Goal: Task Accomplishment & Management: Complete application form

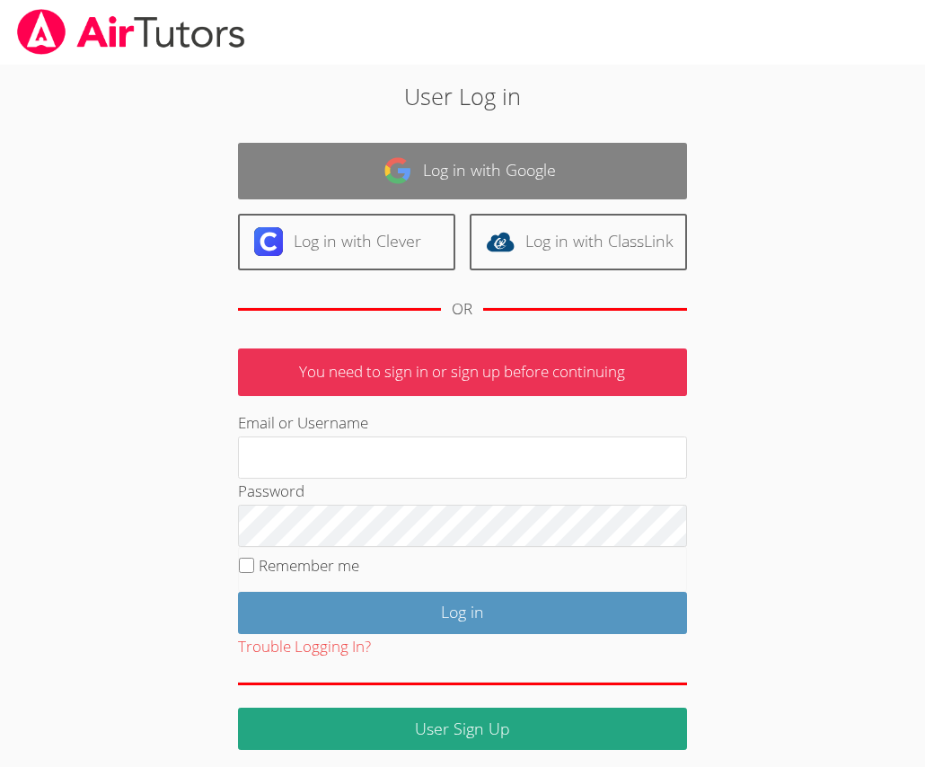
click at [476, 176] on link "Log in with Google" at bounding box center [462, 171] width 449 height 57
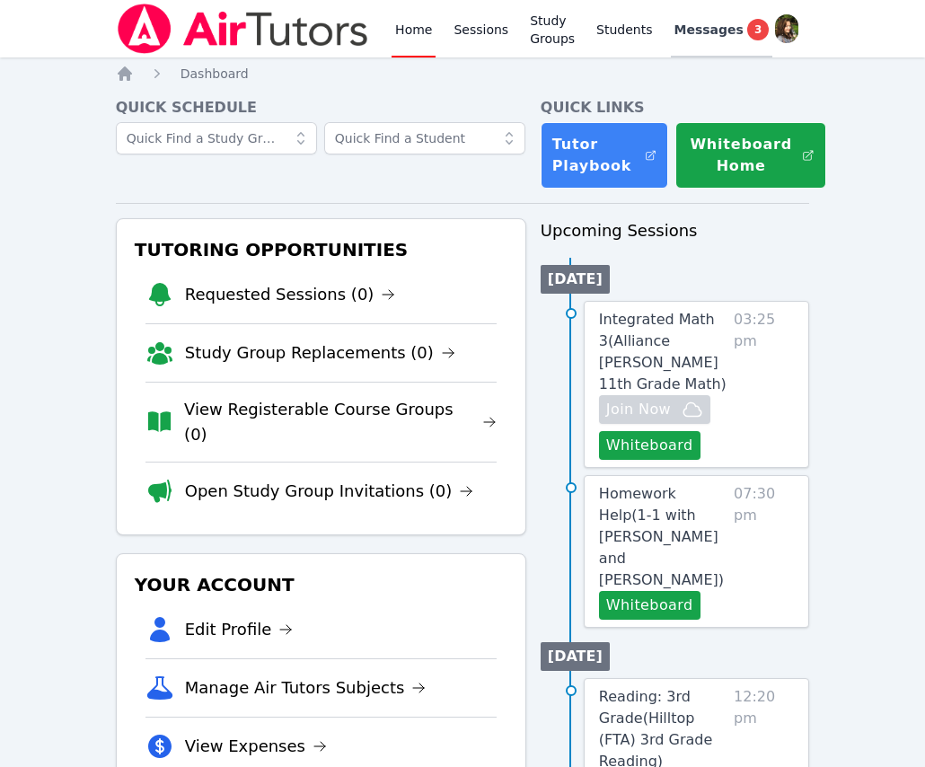
click at [689, 25] on span "Messages" at bounding box center [708, 30] width 69 height 18
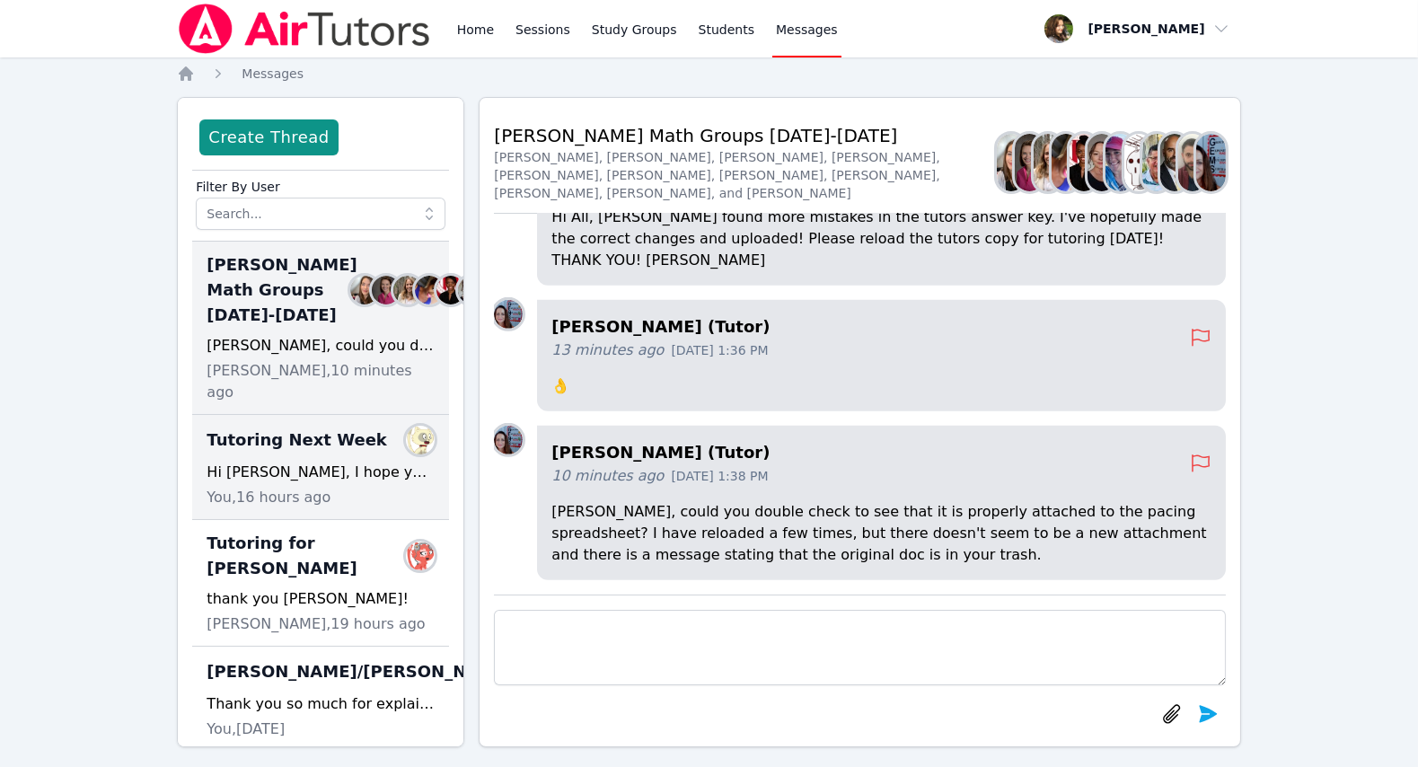
click at [327, 453] on span "Tutoring Next Week" at bounding box center [297, 439] width 180 height 25
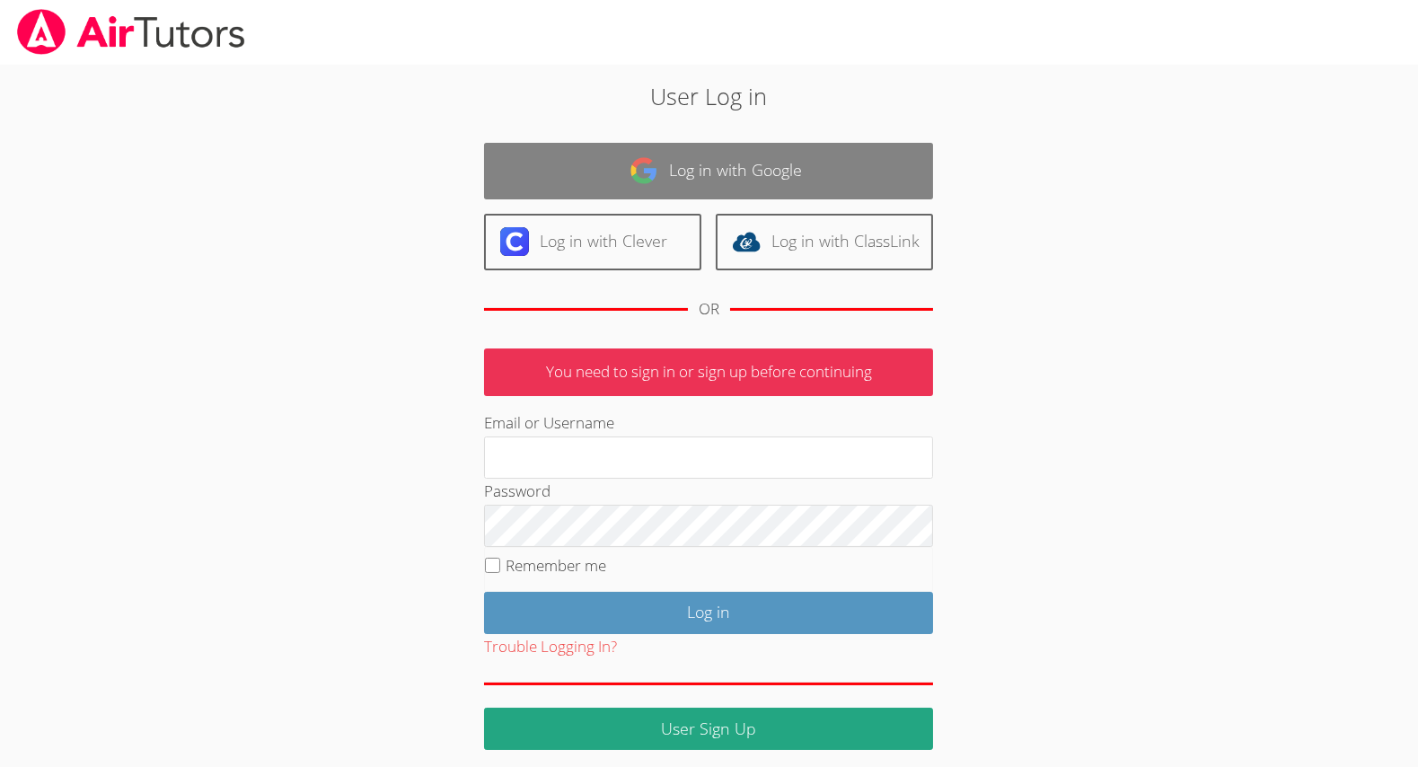
click at [686, 151] on link "Log in with Google" at bounding box center [708, 171] width 449 height 57
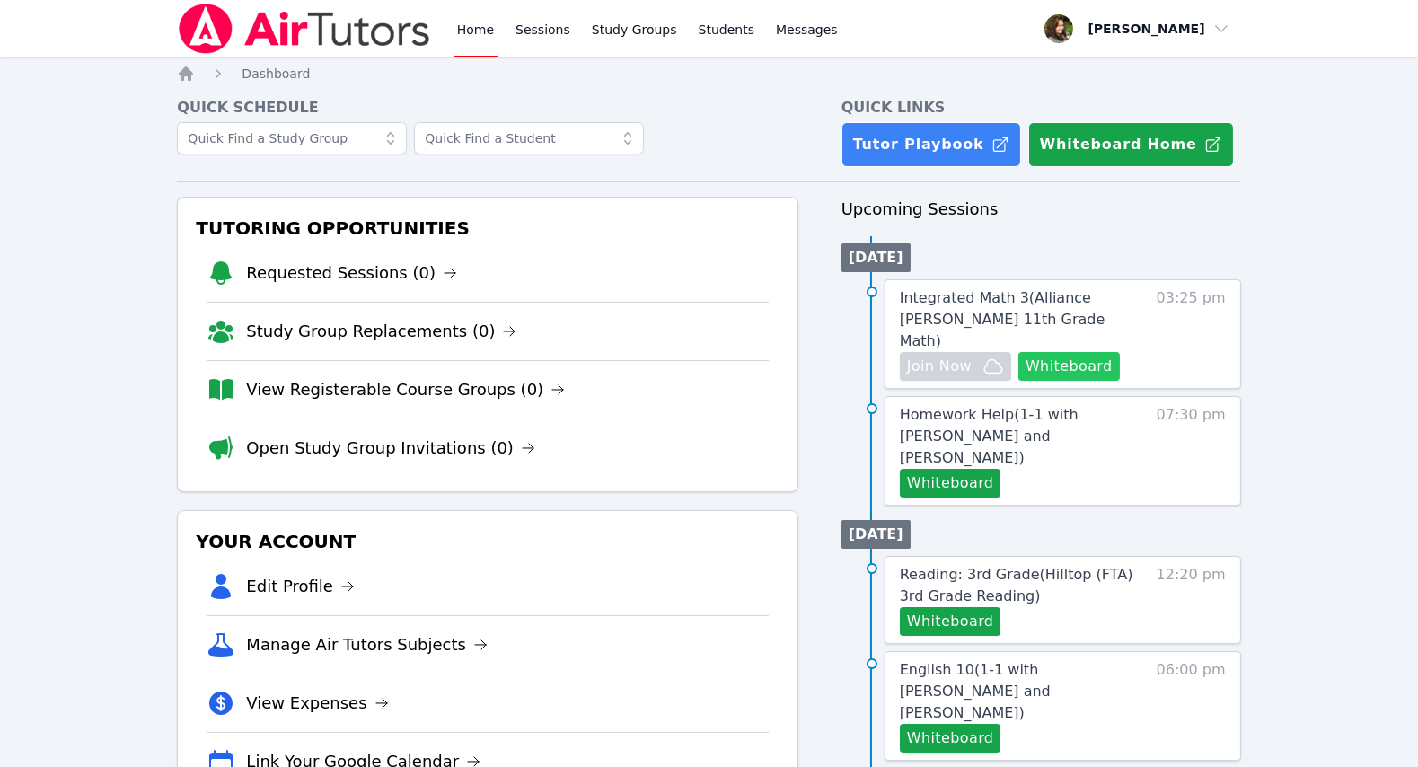
click at [1051, 352] on button "Whiteboard" at bounding box center [1068, 366] width 101 height 29
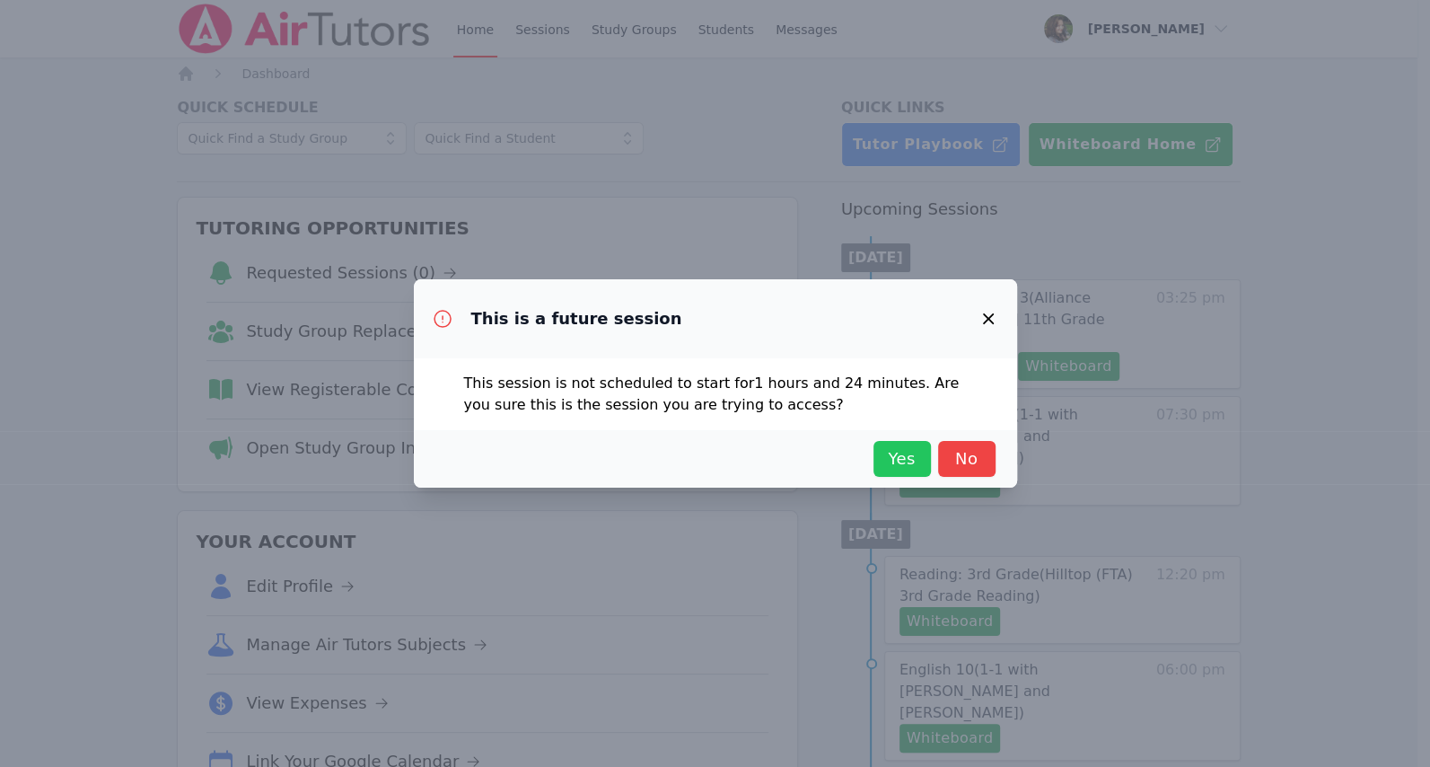
click at [903, 448] on span "Yes" at bounding box center [903, 458] width 40 height 25
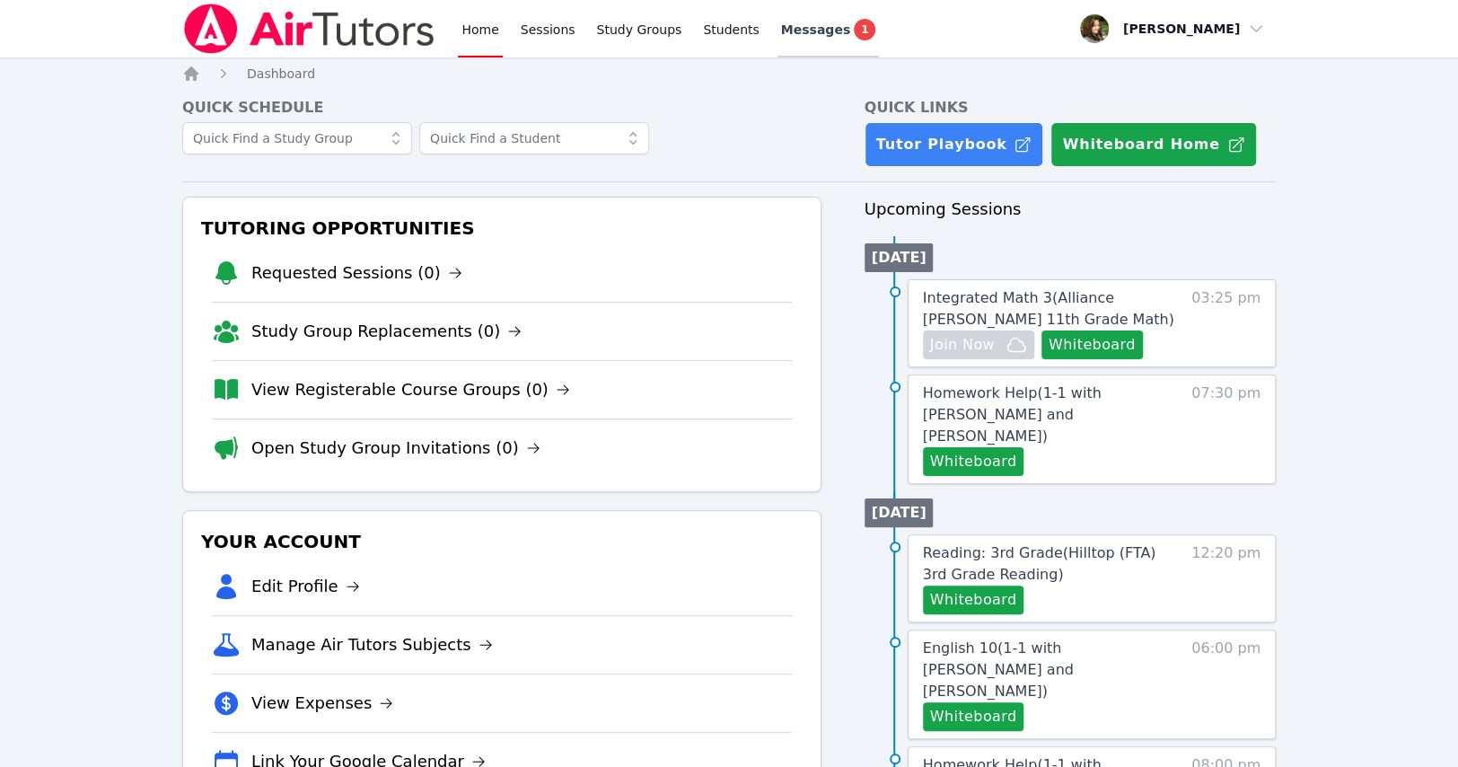
click at [854, 22] on span "1" at bounding box center [865, 30] width 22 height 22
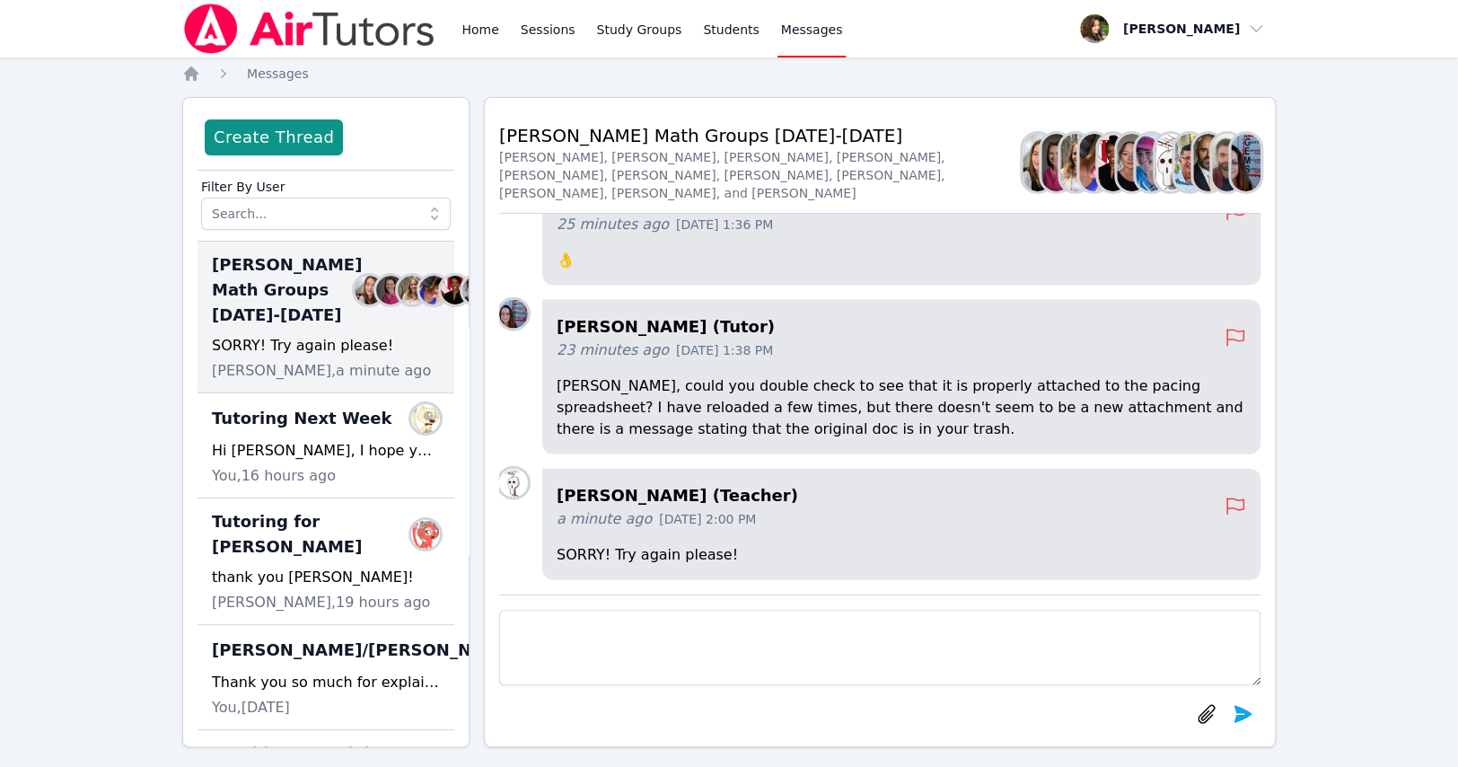
click at [588, 630] on textarea at bounding box center [879, 647] width 761 height 75
type textarea "it's working, thank you Joyce! :)"
click at [1236, 712] on icon "submit" at bounding box center [1243, 714] width 22 height 22
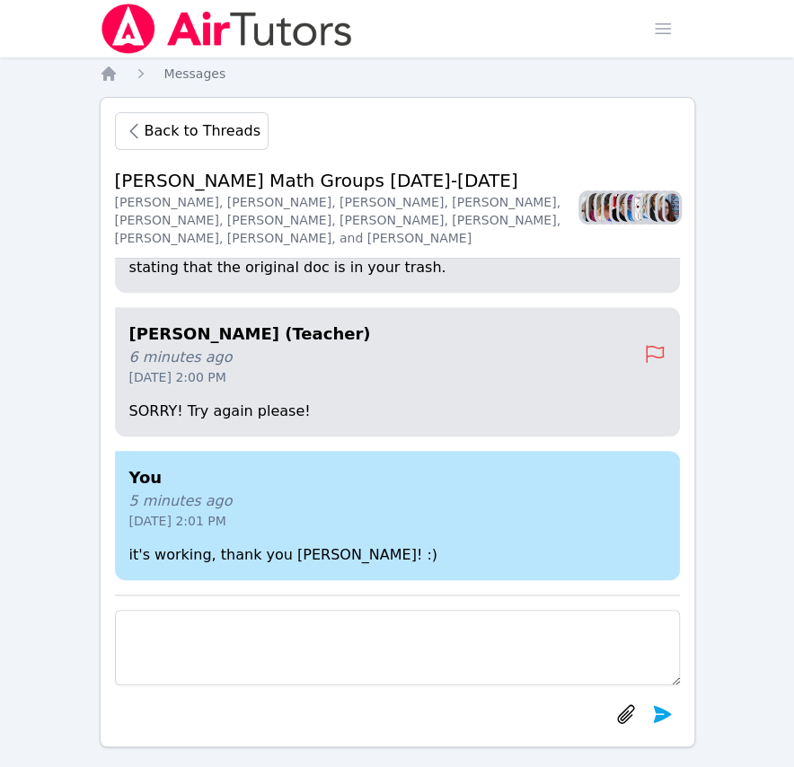
click at [164, 21] on img at bounding box center [227, 29] width 254 height 50
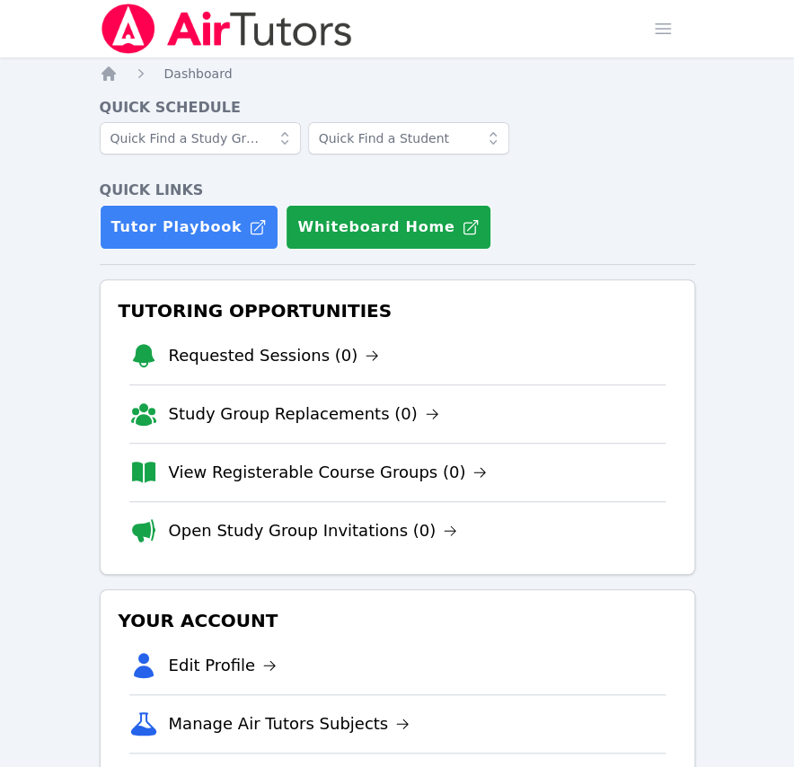
click at [373, 54] on div "Home Sessions Study Groups Students Messages Open user menu Diana Carle Open ma…" at bounding box center [397, 28] width 595 height 57
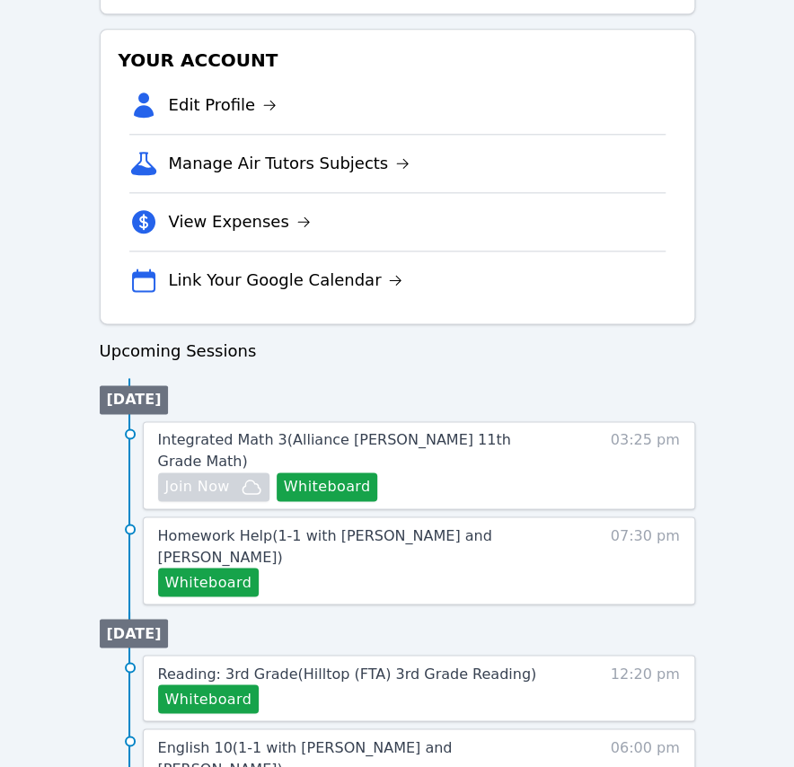
scroll to position [571, 0]
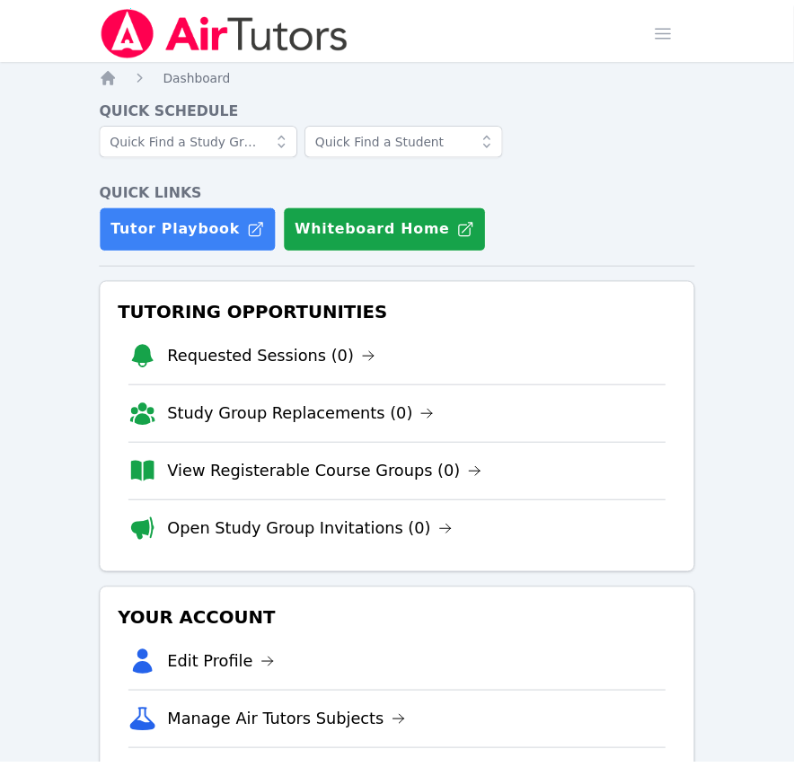
scroll to position [571, 0]
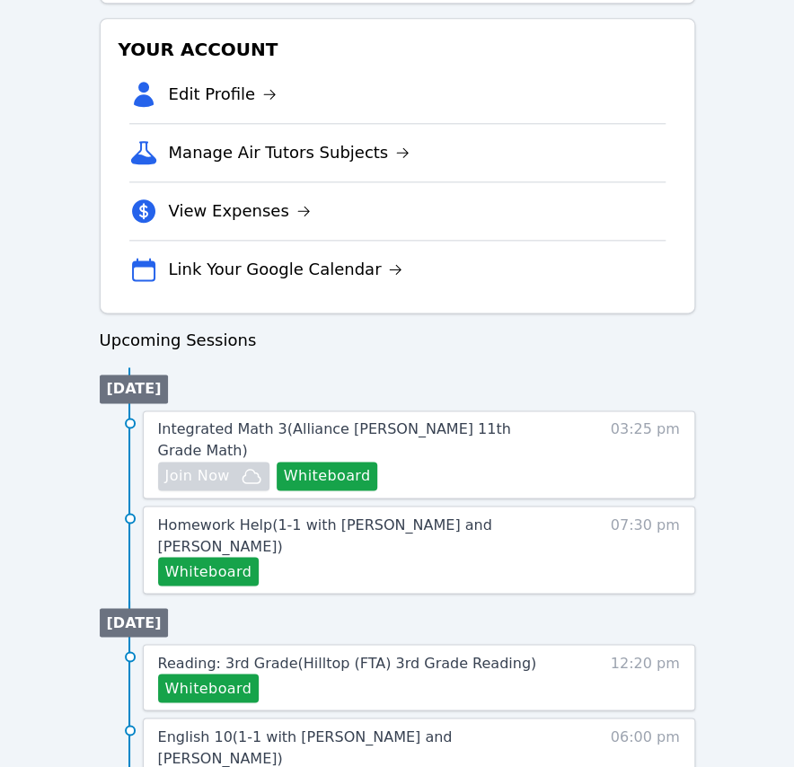
click at [35, 206] on div "Home Sessions Study Groups Students Messages Open user menu Diana Carle Open ma…" at bounding box center [397, 446] width 794 height 2034
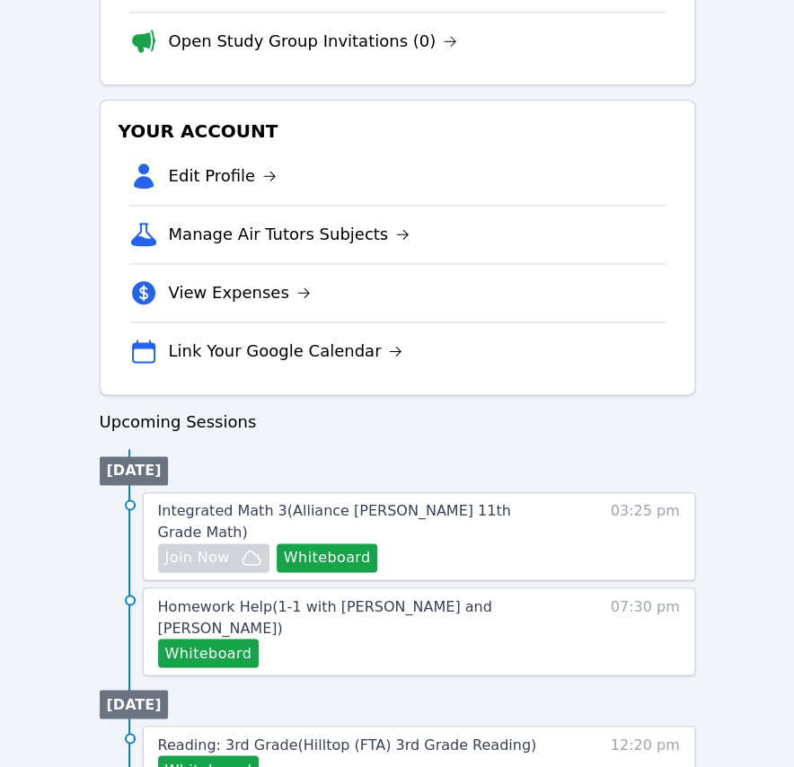
scroll to position [734, 0]
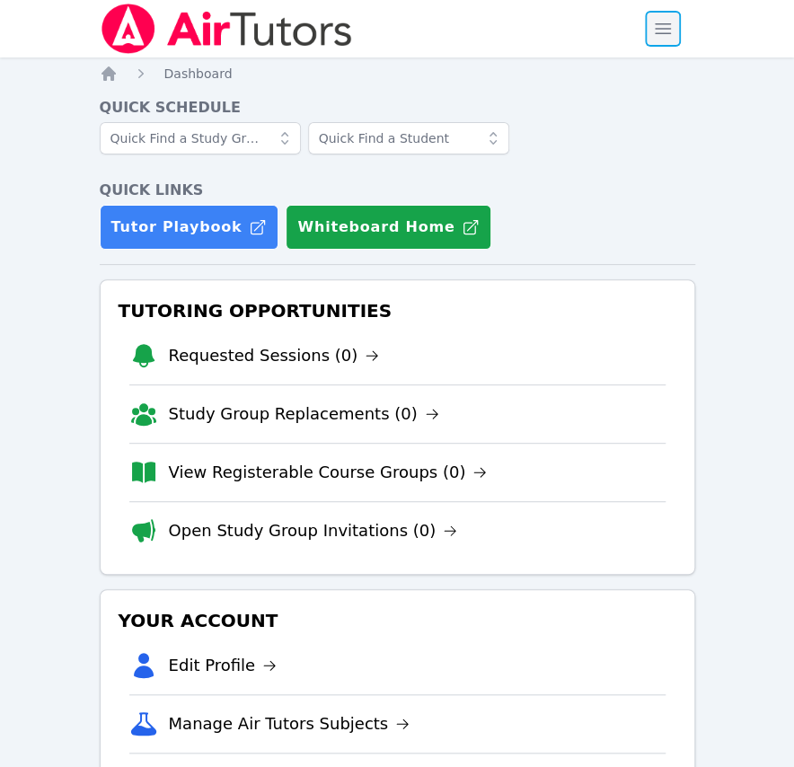
click at [661, 30] on span "button" at bounding box center [663, 29] width 40 height 40
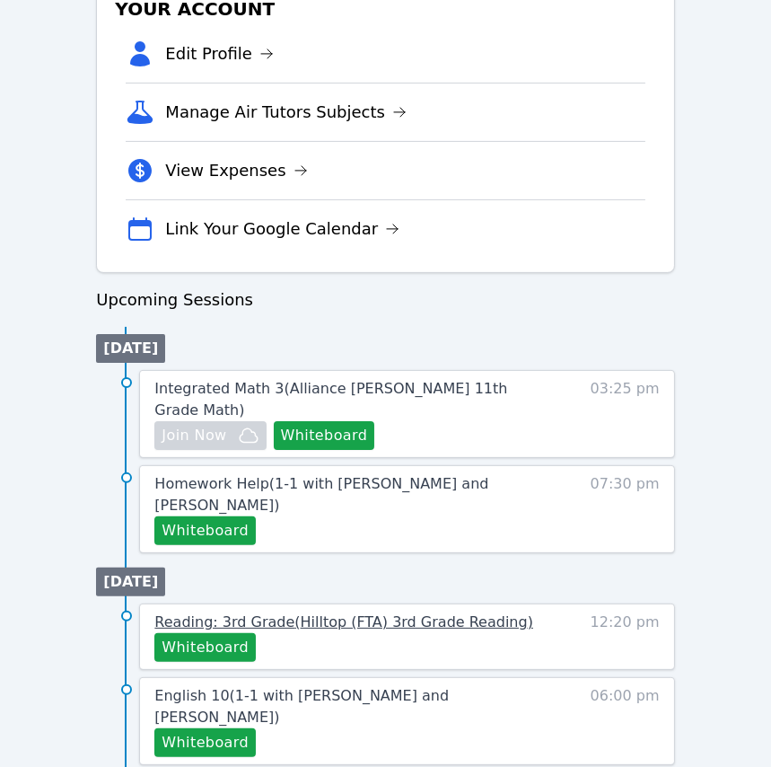
scroll to position [653, 0]
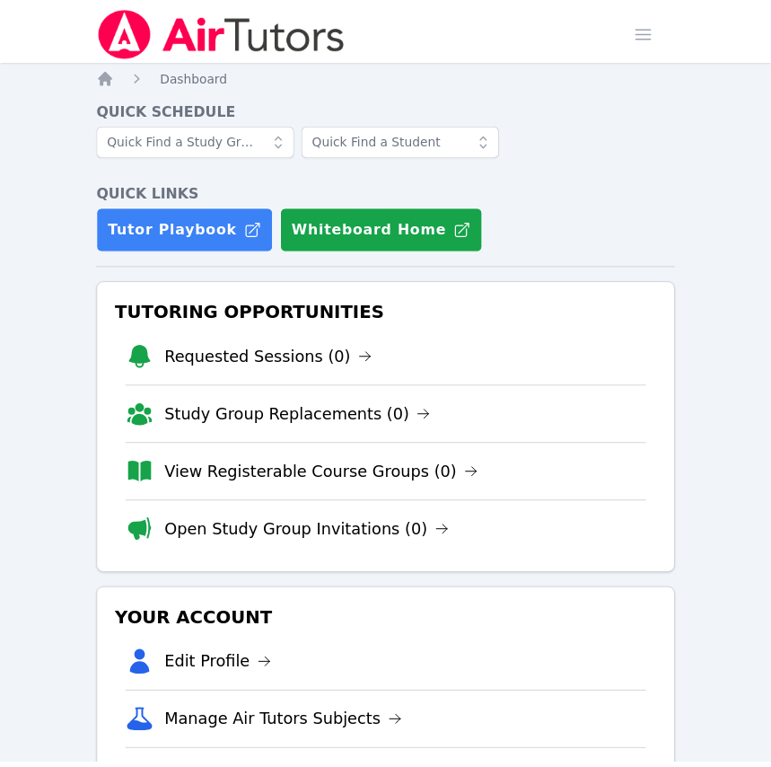
scroll to position [653, 0]
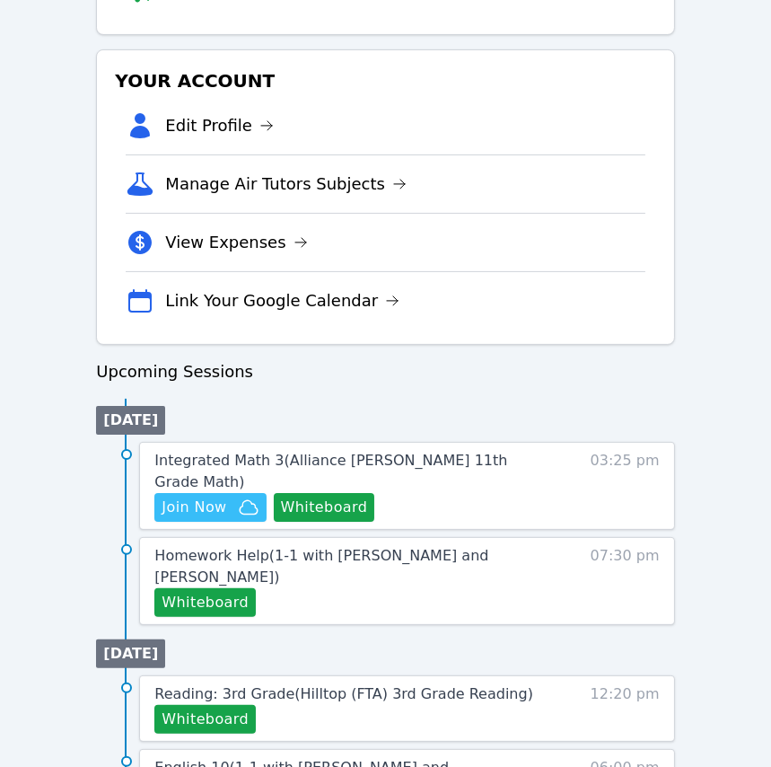
scroll to position [571, 0]
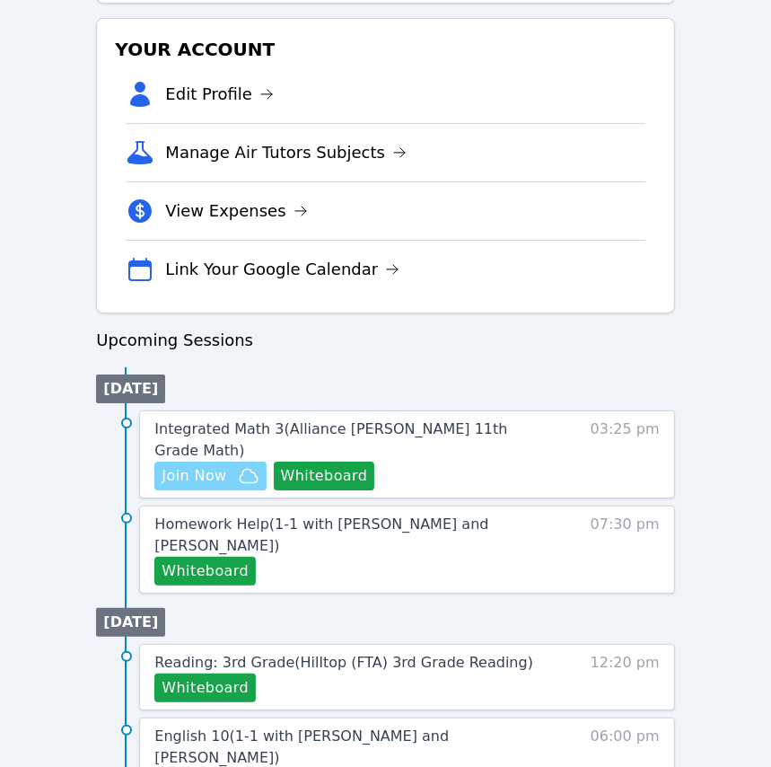
click at [207, 465] on span "Join Now" at bounding box center [194, 476] width 65 height 22
click at [328, 462] on button "Whiteboard" at bounding box center [324, 476] width 101 height 29
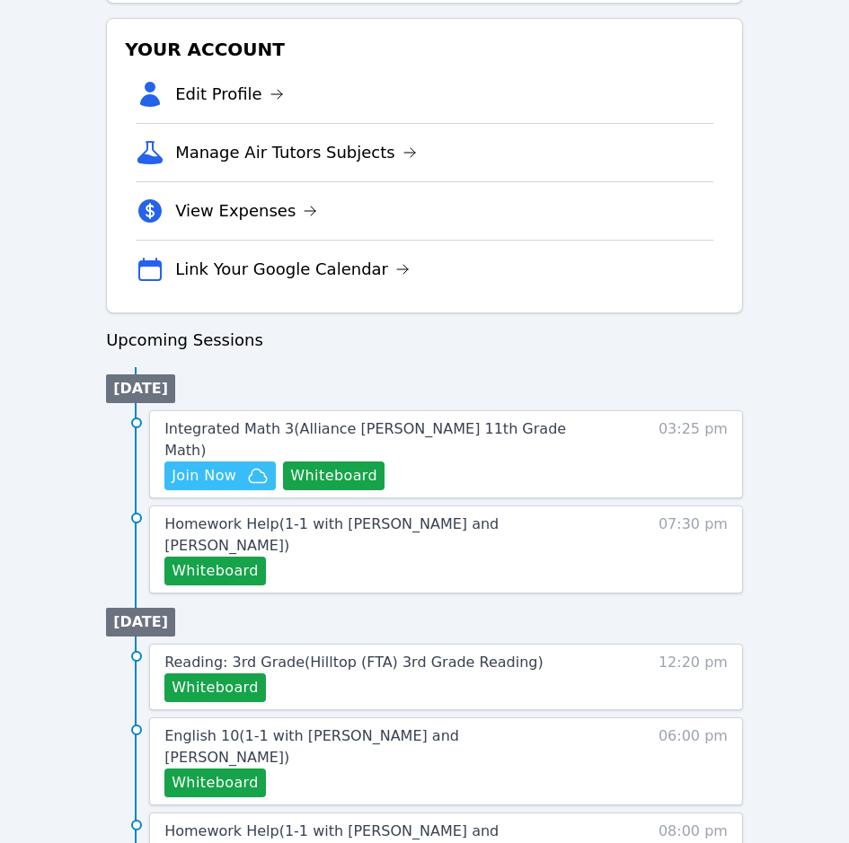
click at [767, 259] on div "Home Sessions Study Groups Students Messages Open user menu Diana Carle Open ma…" at bounding box center [424, 446] width 849 height 2034
drag, startPoint x: 743, startPoint y: 342, endPoint x: 770, endPoint y: 340, distance: 26.1
click at [743, 342] on div "Home Sessions Study Groups Students Messages Open user menu Diana Carle Open ma…" at bounding box center [424, 446] width 849 height 2034
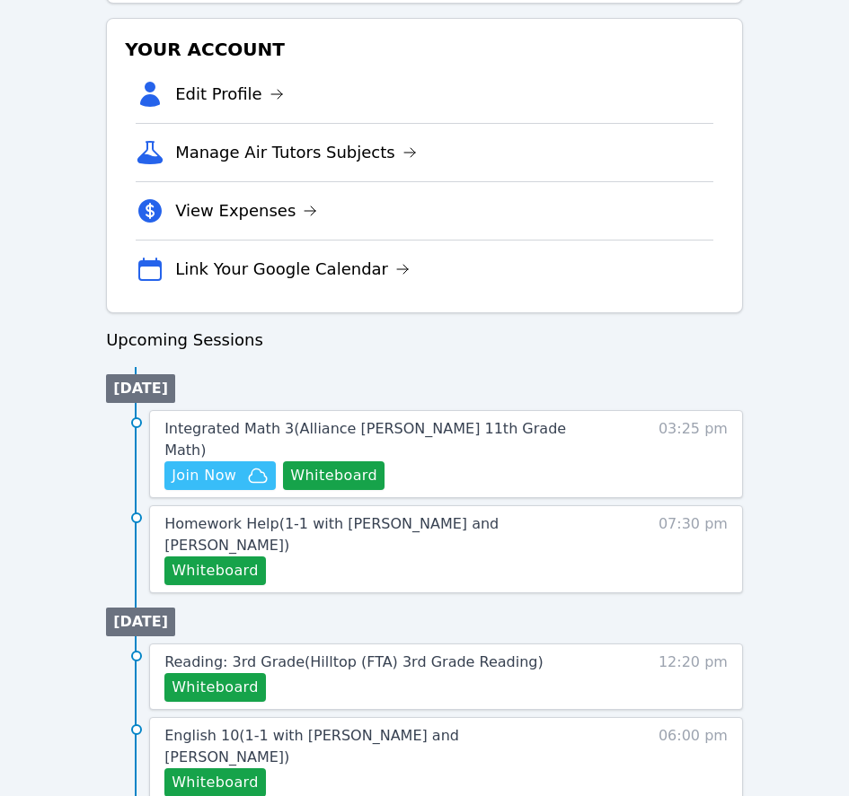
click at [783, 395] on div "Home Sessions Study Groups Students Messages Open user menu Diana Carle Open ma…" at bounding box center [424, 446] width 849 height 2034
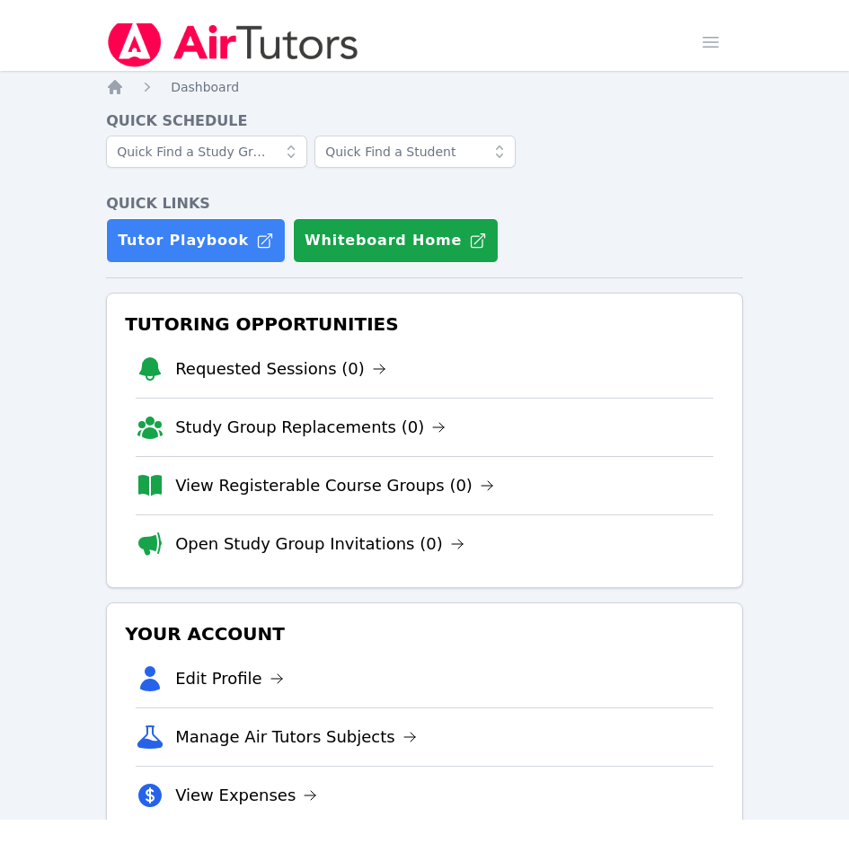
scroll to position [0, 0]
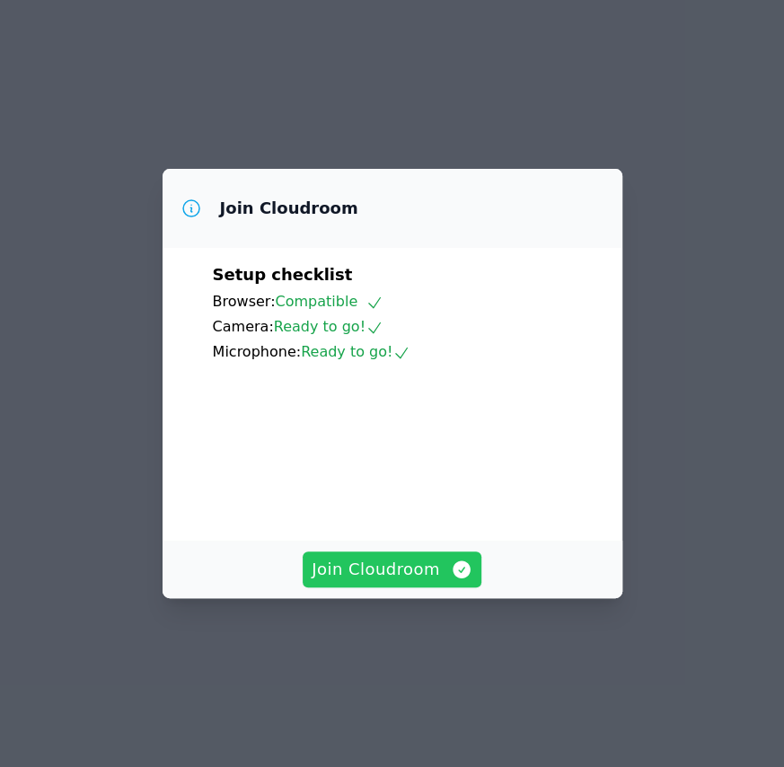
click at [444, 582] on span "Join Cloudroom" at bounding box center [392, 569] width 161 height 25
click at [383, 574] on div "Join Cloudroom" at bounding box center [393, 569] width 460 height 57
click at [410, 582] on span "Join Cloudroom" at bounding box center [392, 569] width 161 height 25
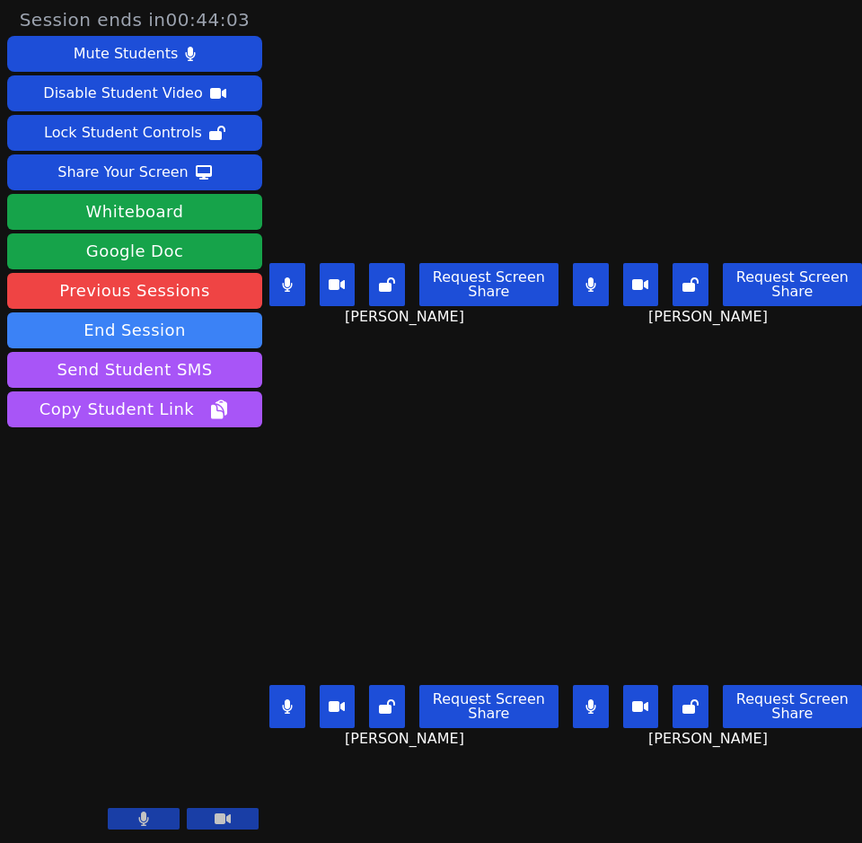
click at [780, 422] on div "Mauricio Sanchez Request Screen Share Mauricio Sanchez" at bounding box center [717, 633] width 289 height 422
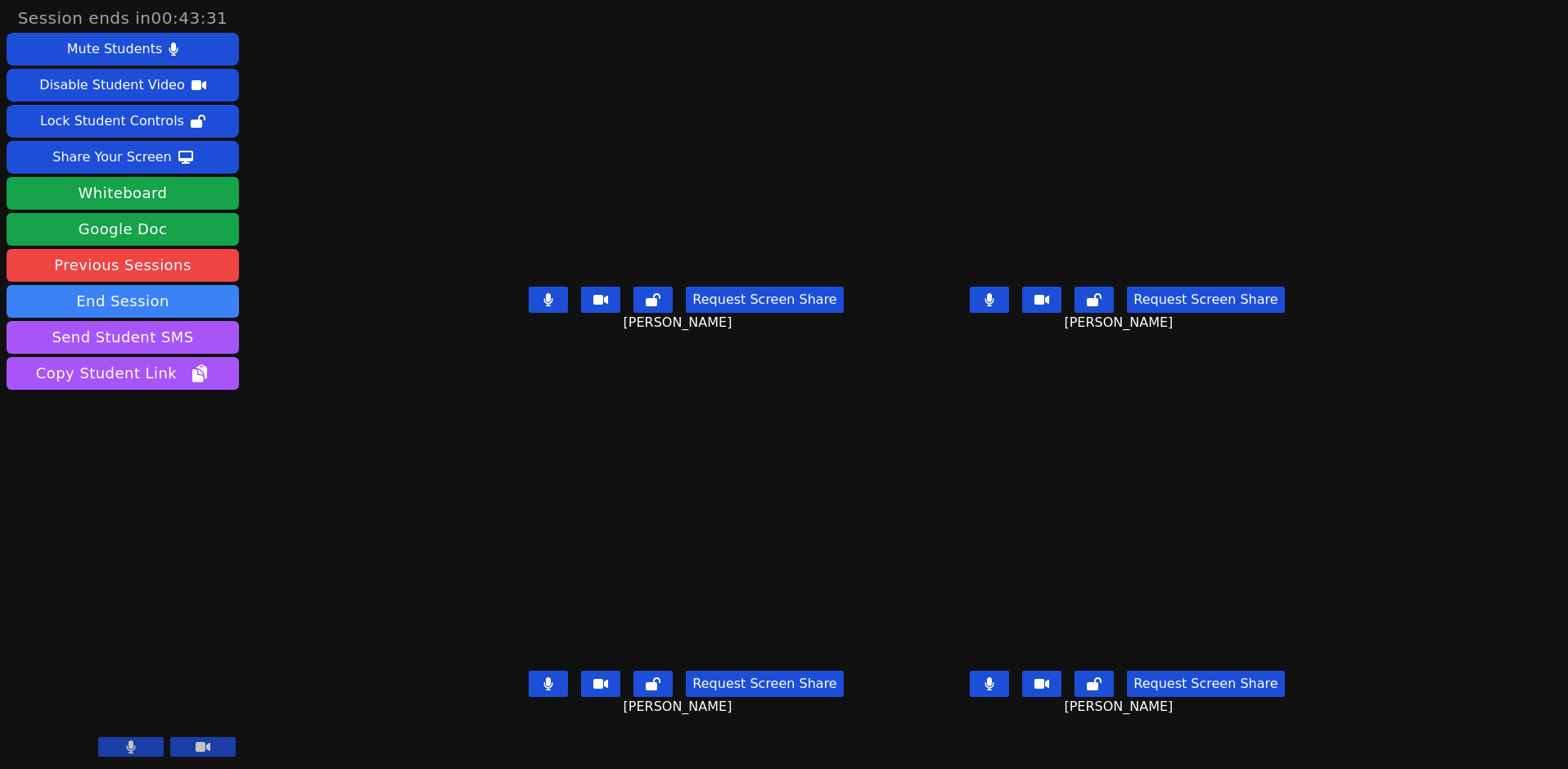
drag, startPoint x: 1537, startPoint y: 227, endPoint x: 1482, endPoint y: 236, distance: 55.7
click at [714, 239] on div "Session ends in 00:43:31 Mute Students Disable Student Video Lock Student Contr…" at bounding box center [784, 384] width 1568 height 769
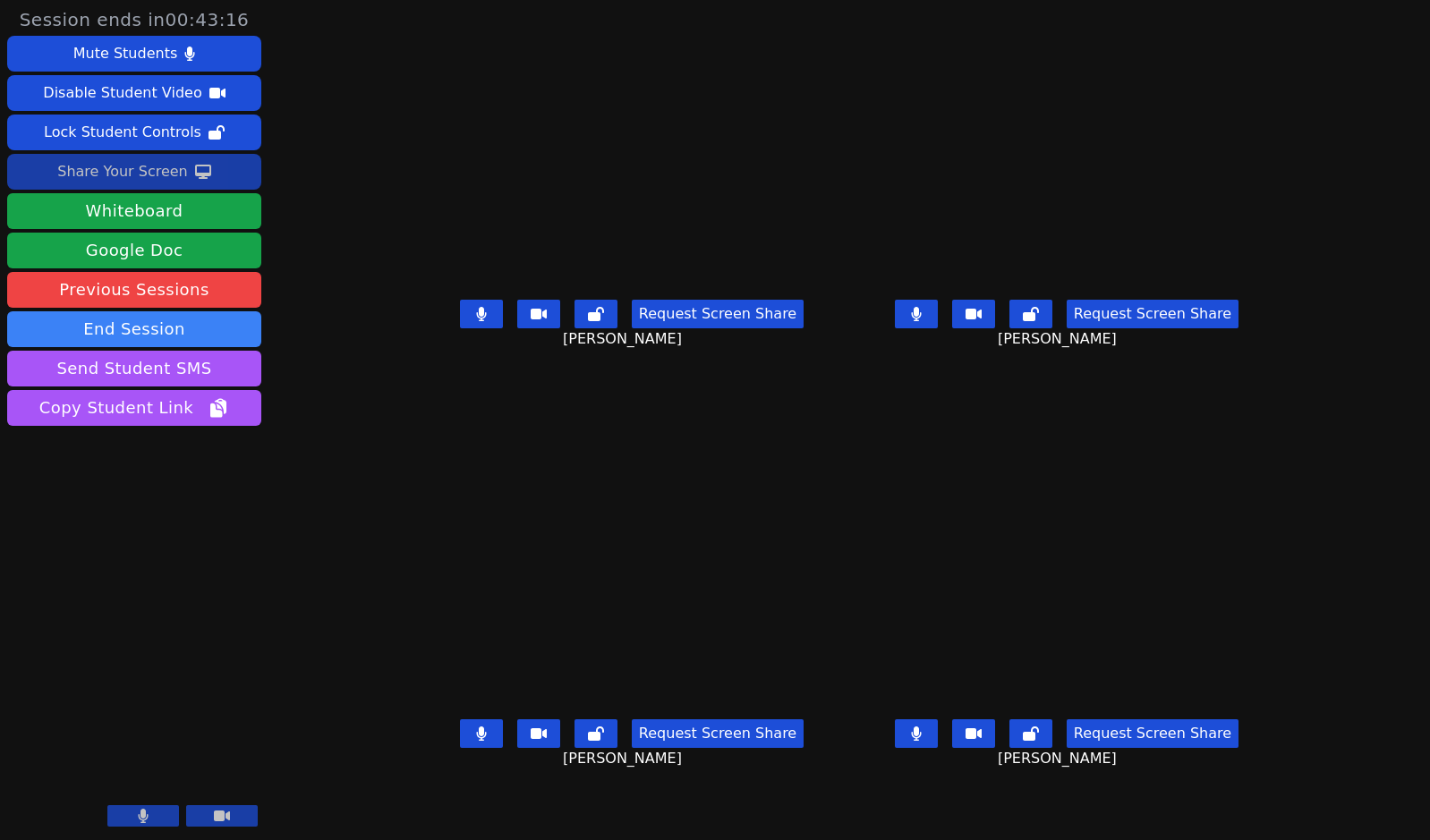
click at [115, 162] on div "Share Your Screen" at bounding box center [122, 171] width 131 height 29
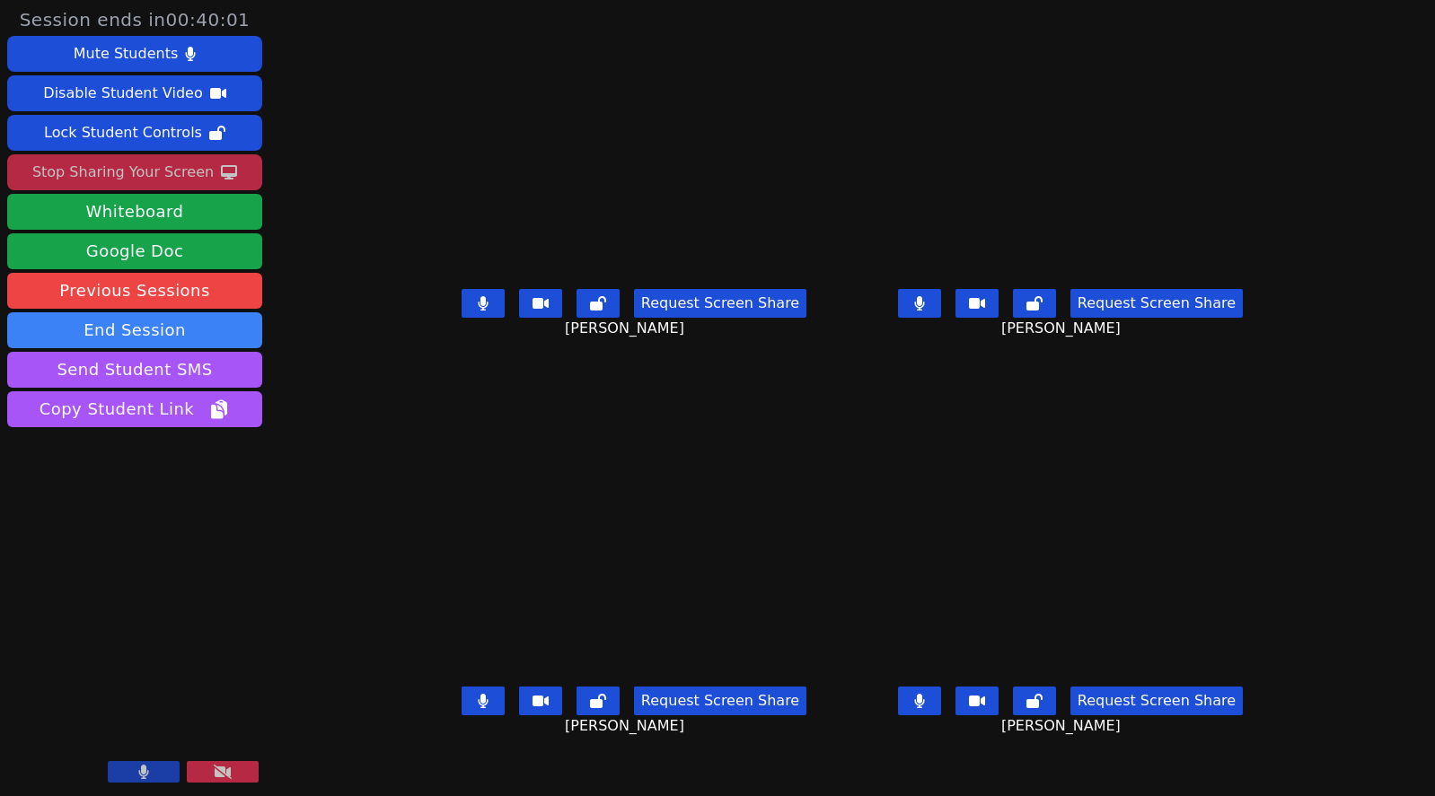
click at [478, 311] on icon at bounding box center [483, 303] width 10 height 14
click at [783, 716] on button at bounding box center [919, 701] width 43 height 29
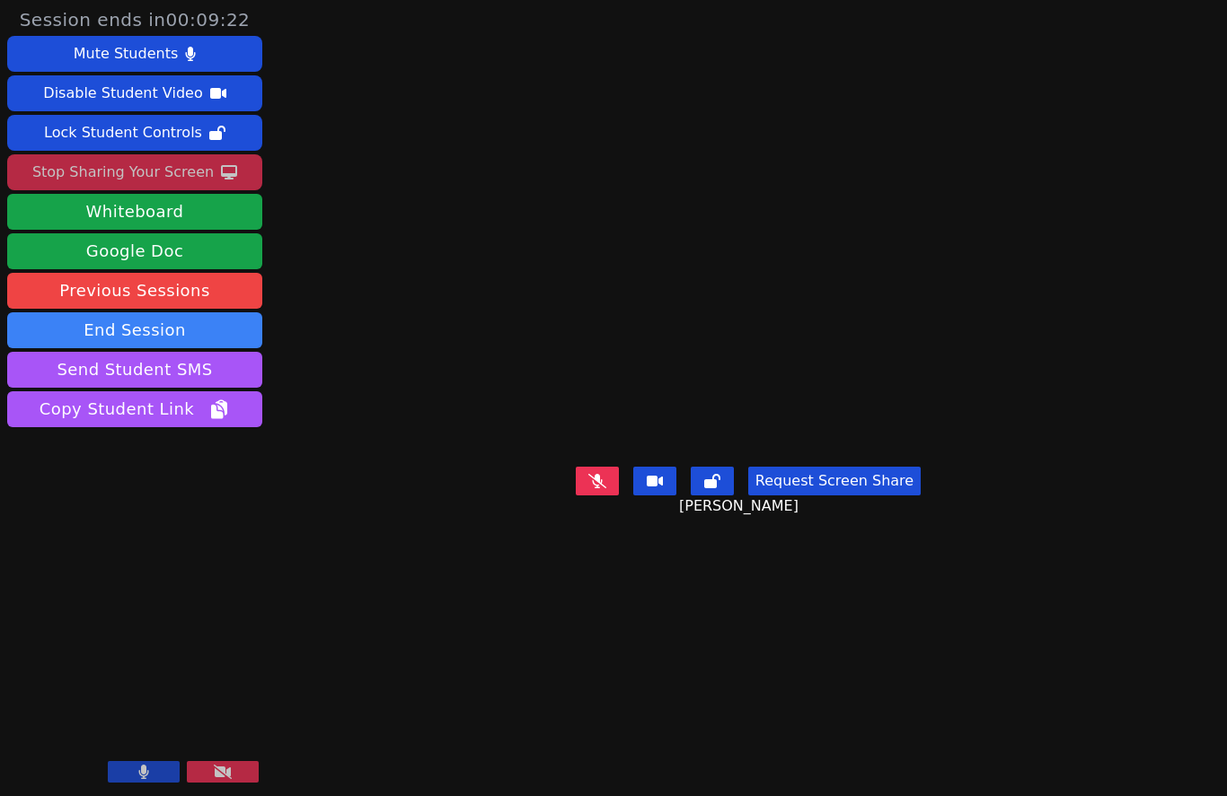
click at [602, 496] on button at bounding box center [597, 481] width 43 height 29
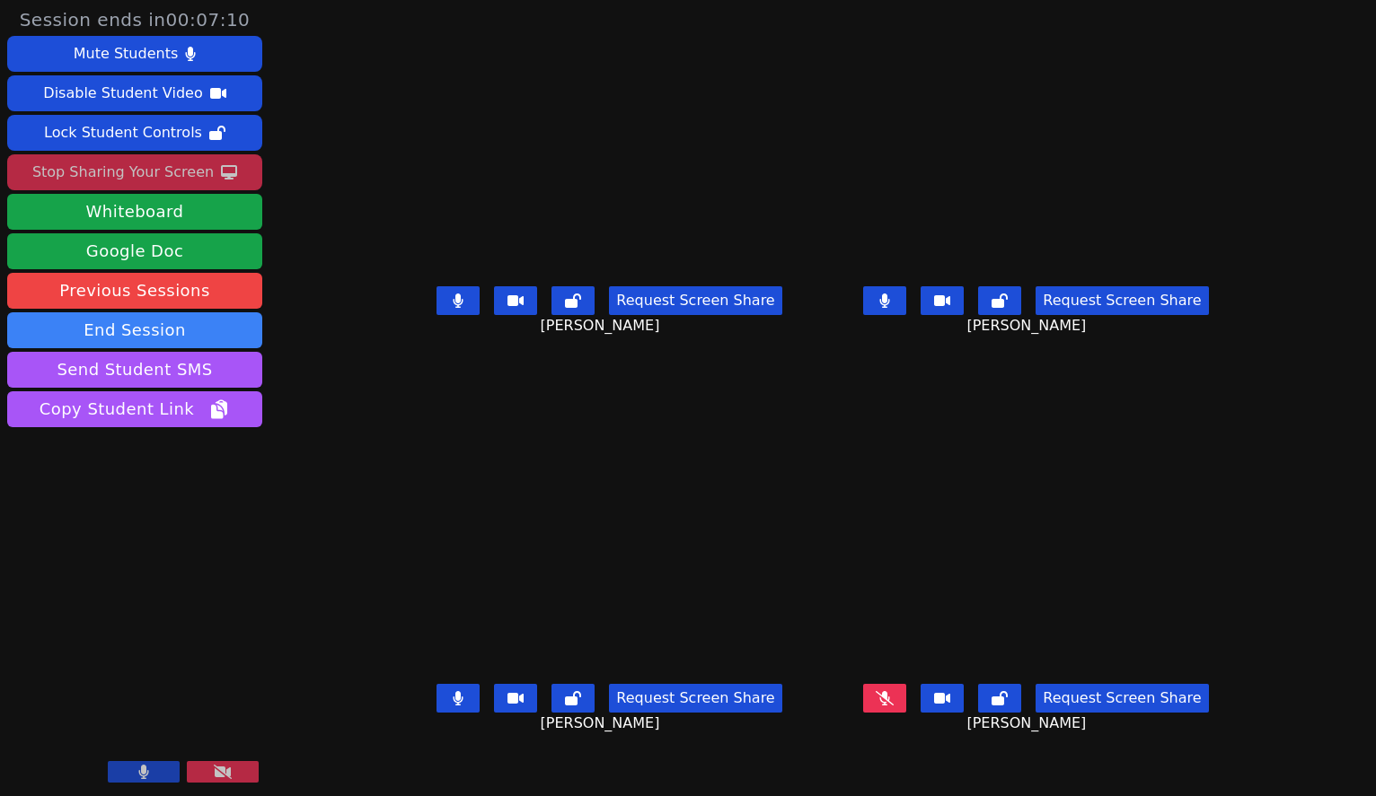
drag, startPoint x: 942, startPoint y: 720, endPoint x: 787, endPoint y: 604, distance: 193.8
click at [783, 713] on button at bounding box center [884, 698] width 43 height 29
click at [436, 315] on button at bounding box center [457, 300] width 43 height 29
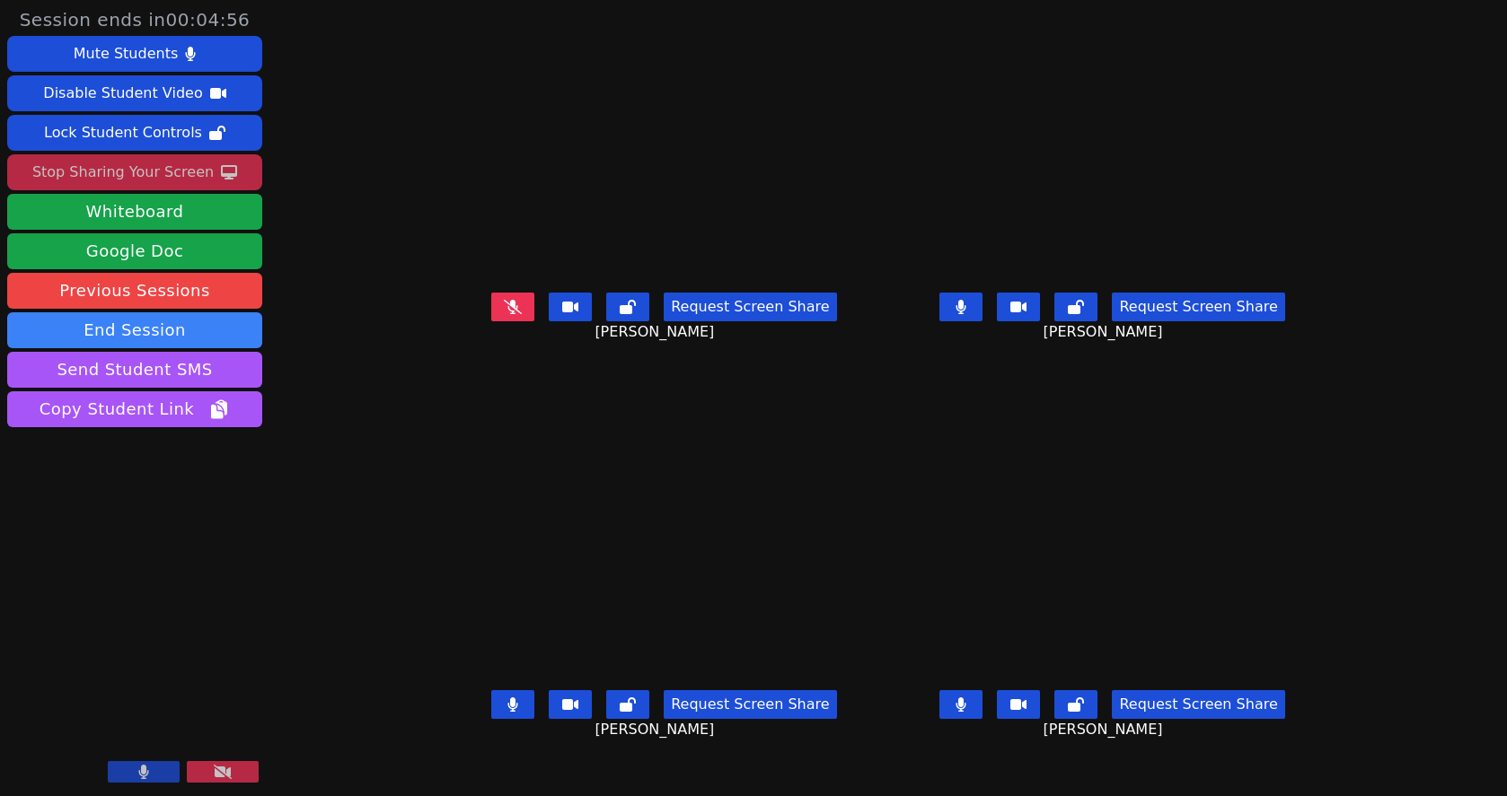
click at [504, 314] on icon at bounding box center [513, 307] width 18 height 14
click at [491, 716] on button at bounding box center [512, 704] width 43 height 29
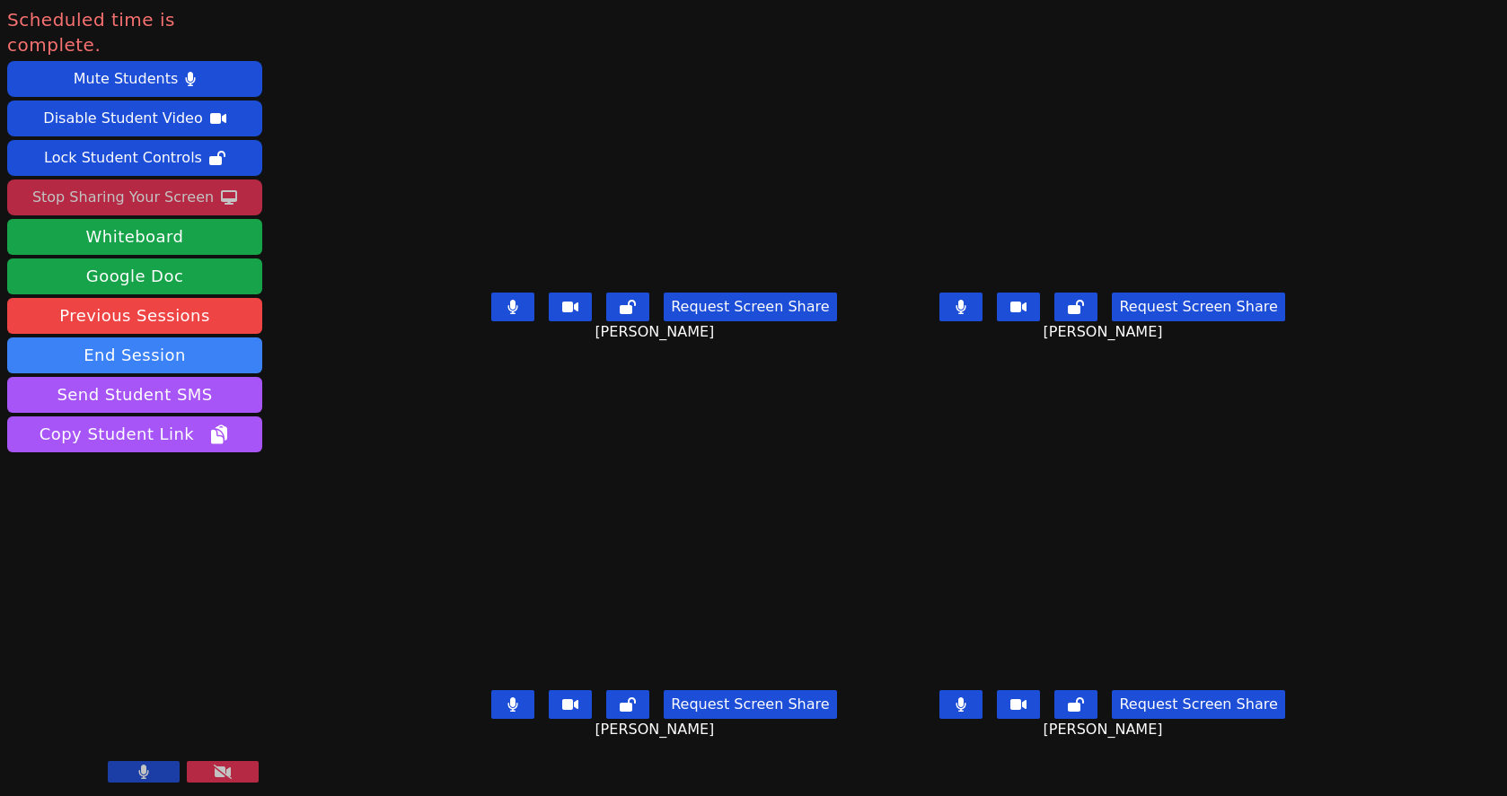
click at [215, 766] on icon at bounding box center [223, 772] width 18 height 14
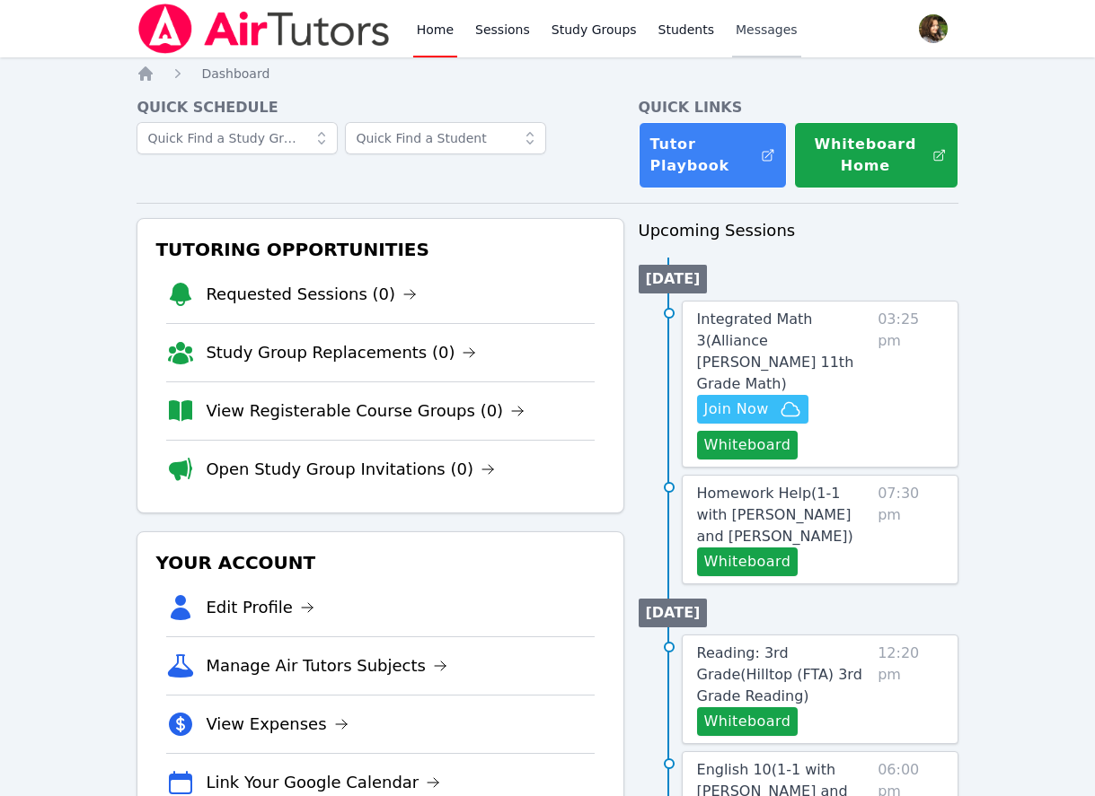
click at [732, 17] on link "Messages" at bounding box center [766, 28] width 69 height 57
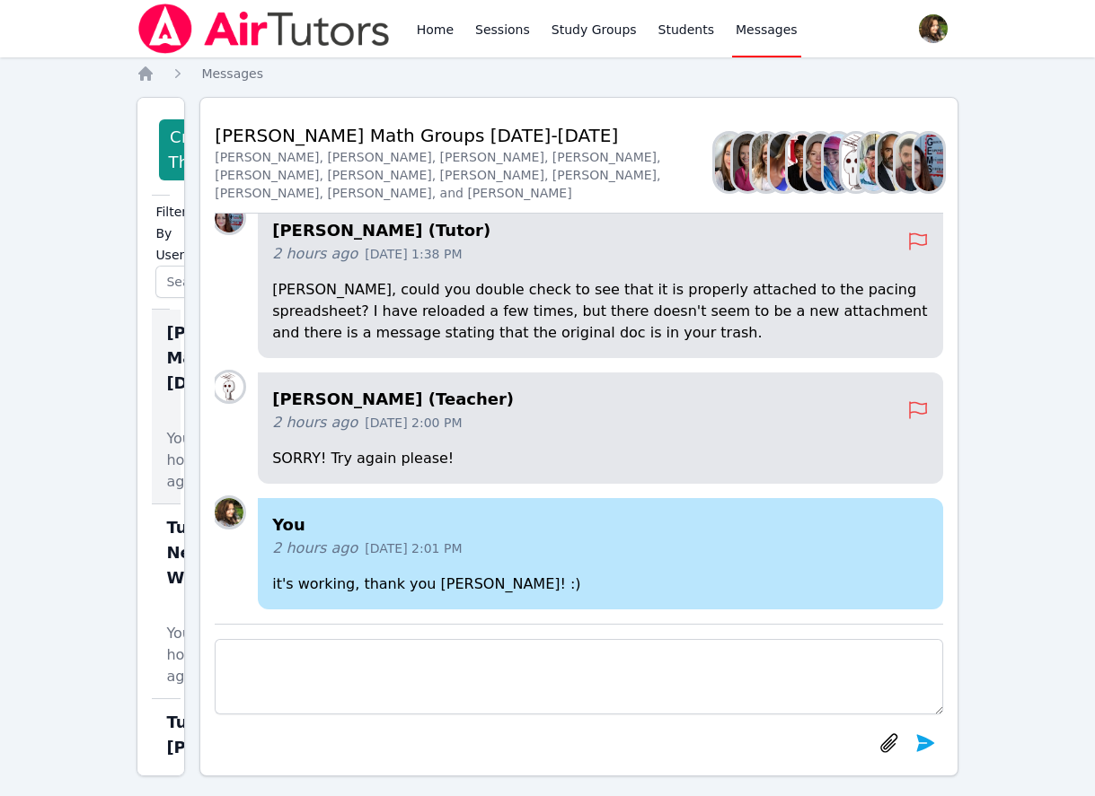
click at [84, 342] on div "Home Sessions Study Groups Students Messages Open user menu [PERSON_NAME] Open …" at bounding box center [547, 406] width 1095 height 813
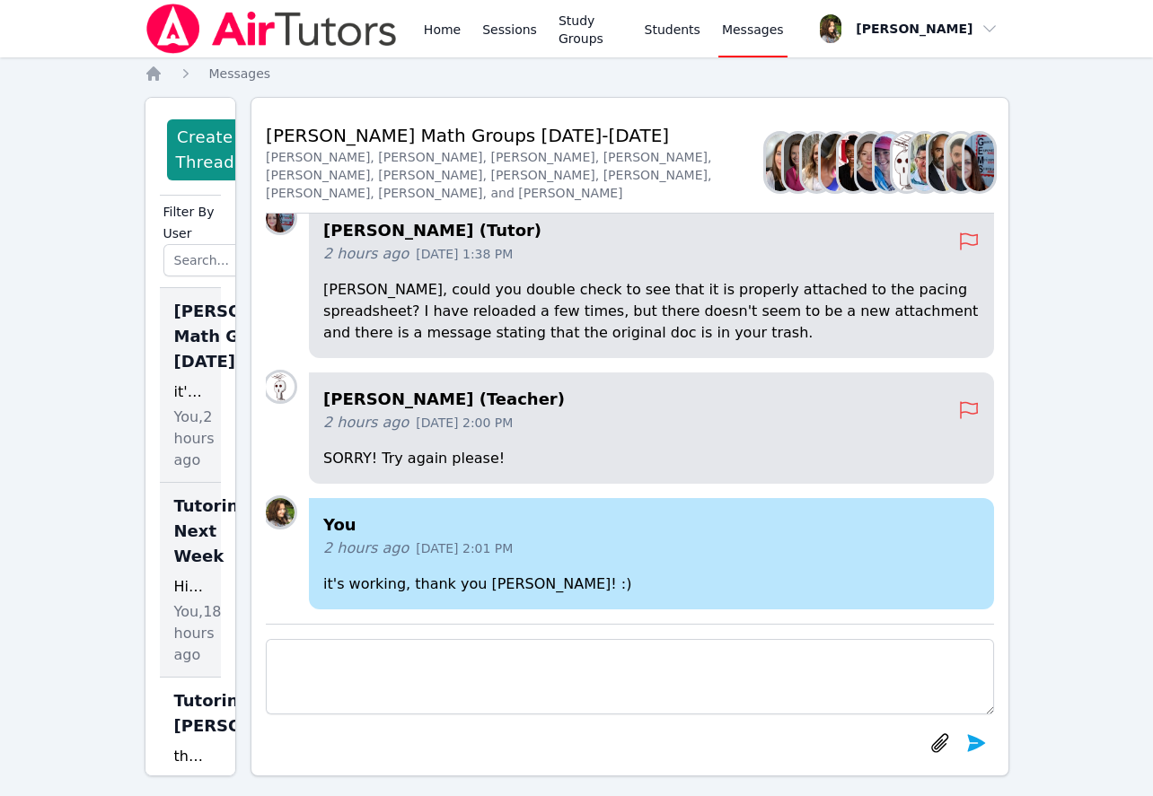
click at [188, 569] on span "Tutoring Next Week" at bounding box center [212, 531] width 76 height 75
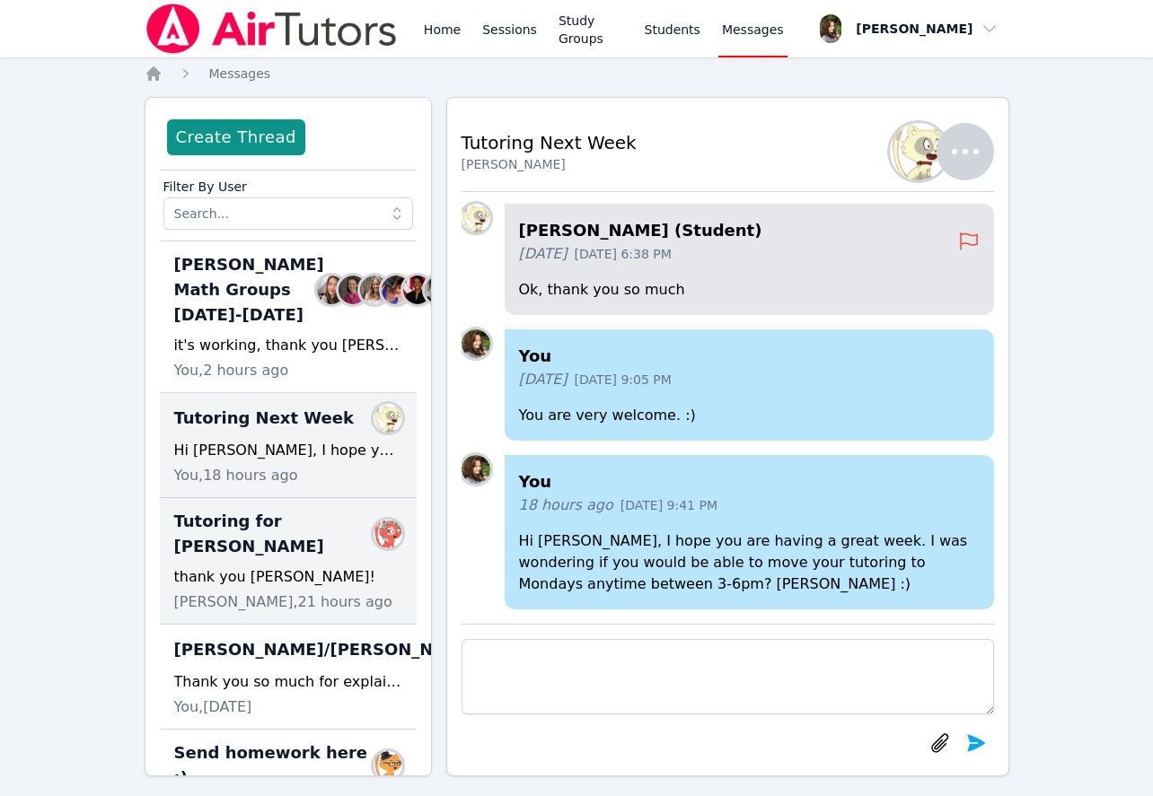
click at [250, 588] on div "thank you Diana!" at bounding box center [288, 578] width 228 height 22
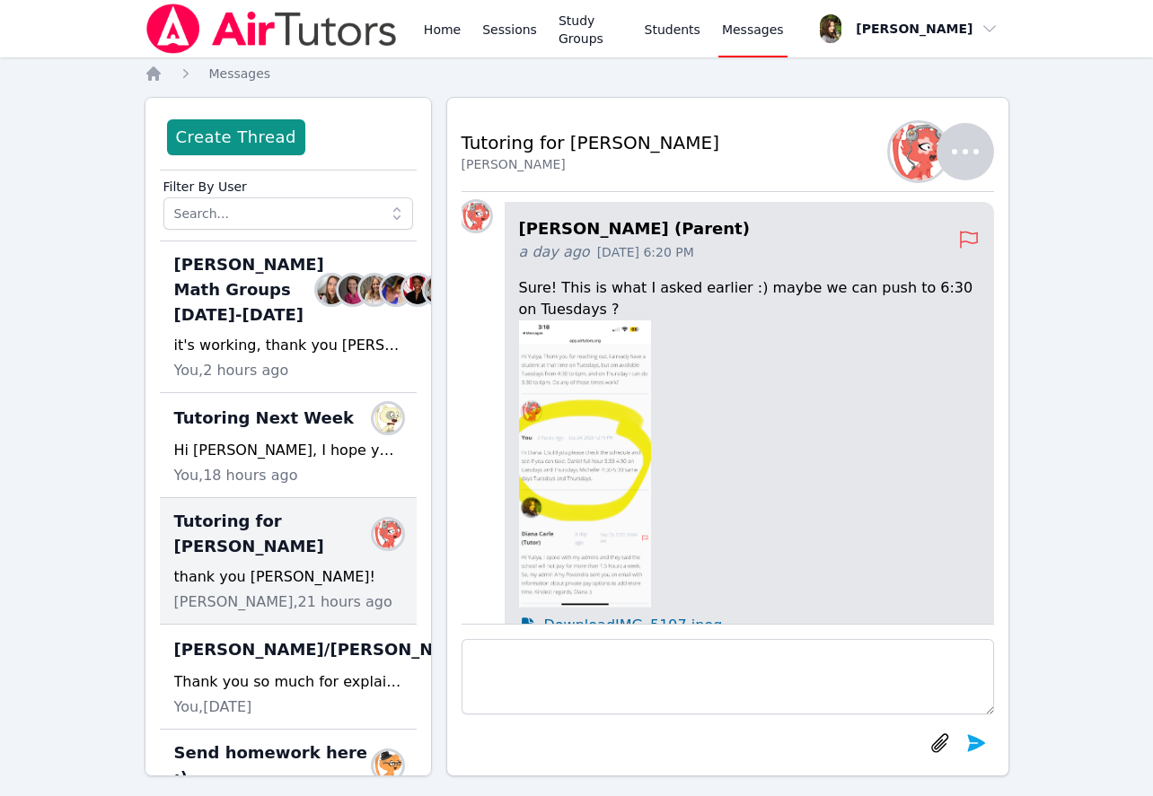
scroll to position [-539, 0]
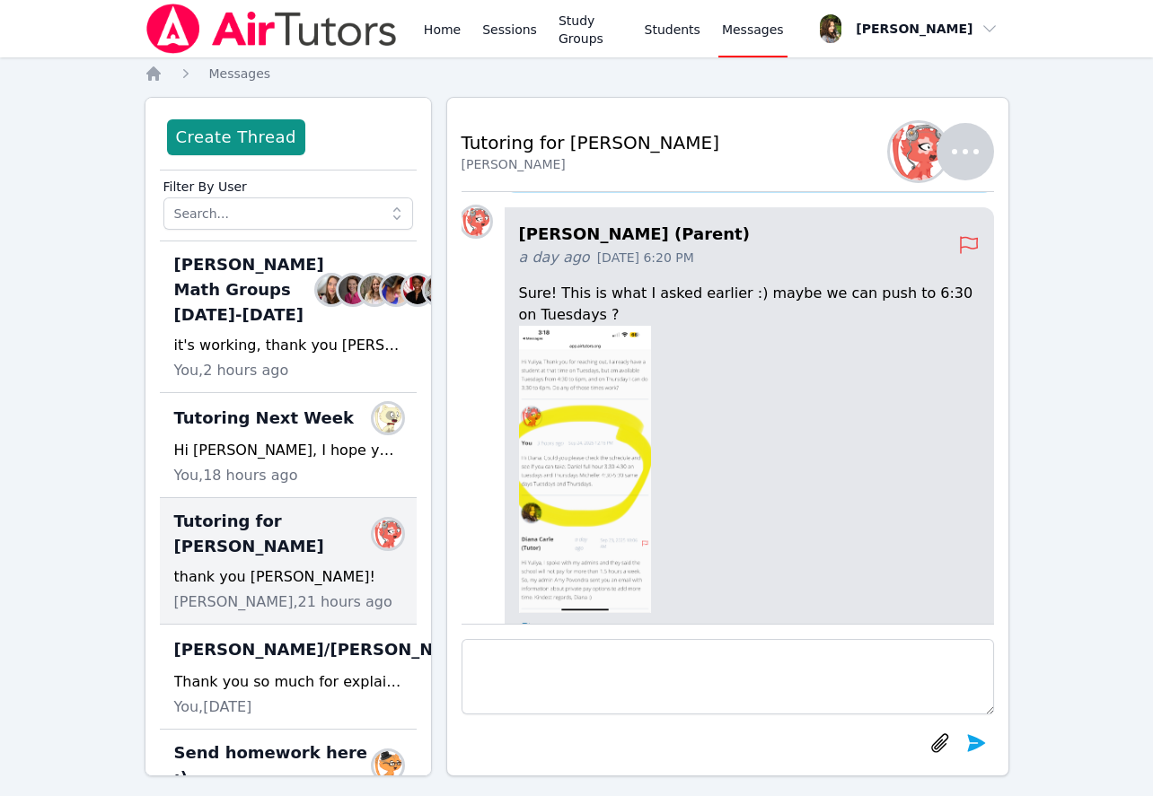
click at [603, 455] on img at bounding box center [585, 469] width 133 height 287
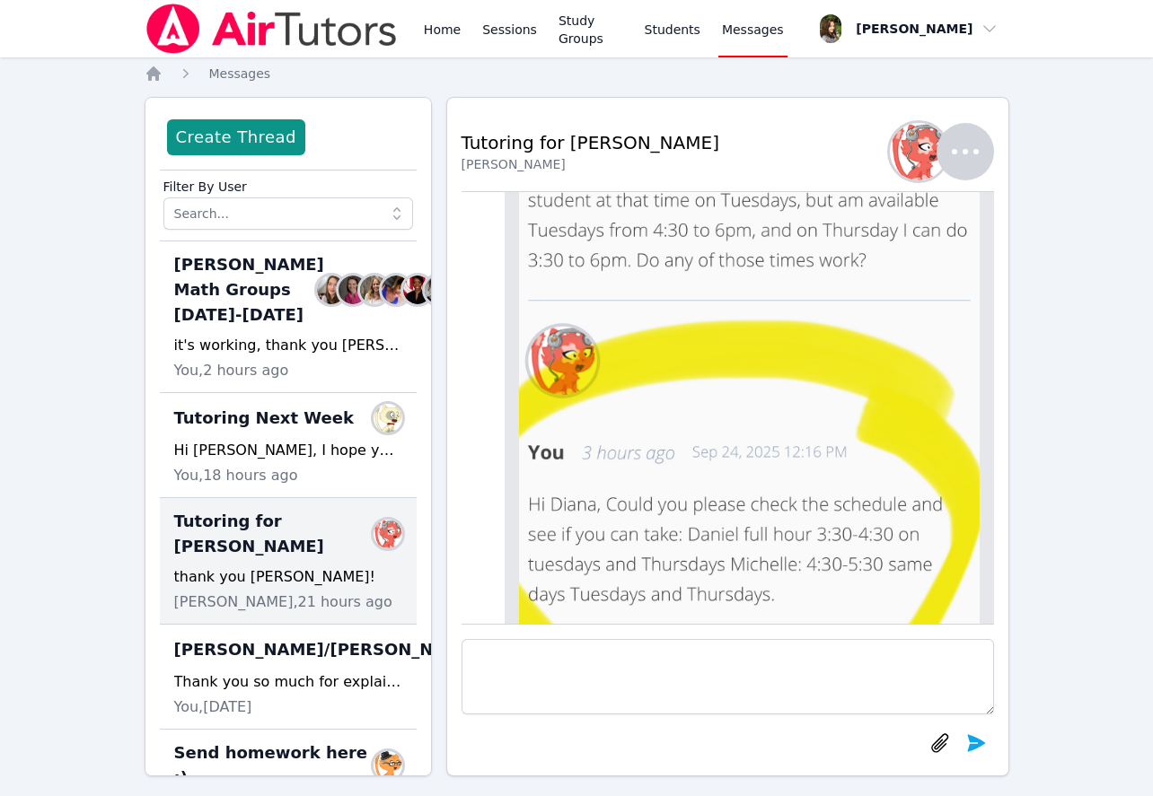
scroll to position [-861, 0]
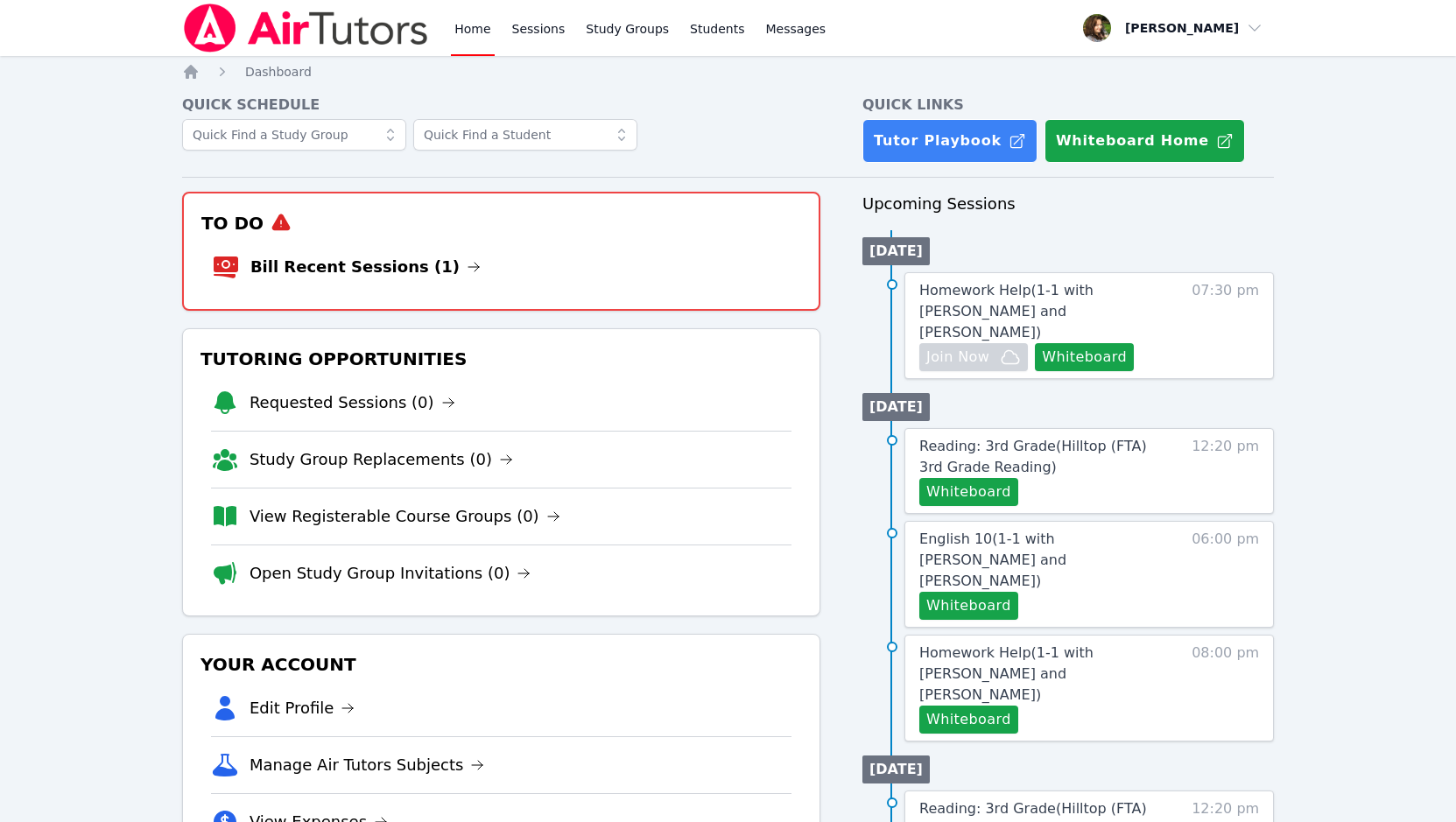
click at [616, 241] on li "Bill Recent Sessions (1)" at bounding box center [501, 266] width 579 height 56
click at [634, 258] on li "Bill Recent Sessions (1)" at bounding box center [501, 266] width 579 height 56
click at [343, 270] on link "Bill Recent Sessions (1)" at bounding box center [366, 266] width 230 height 24
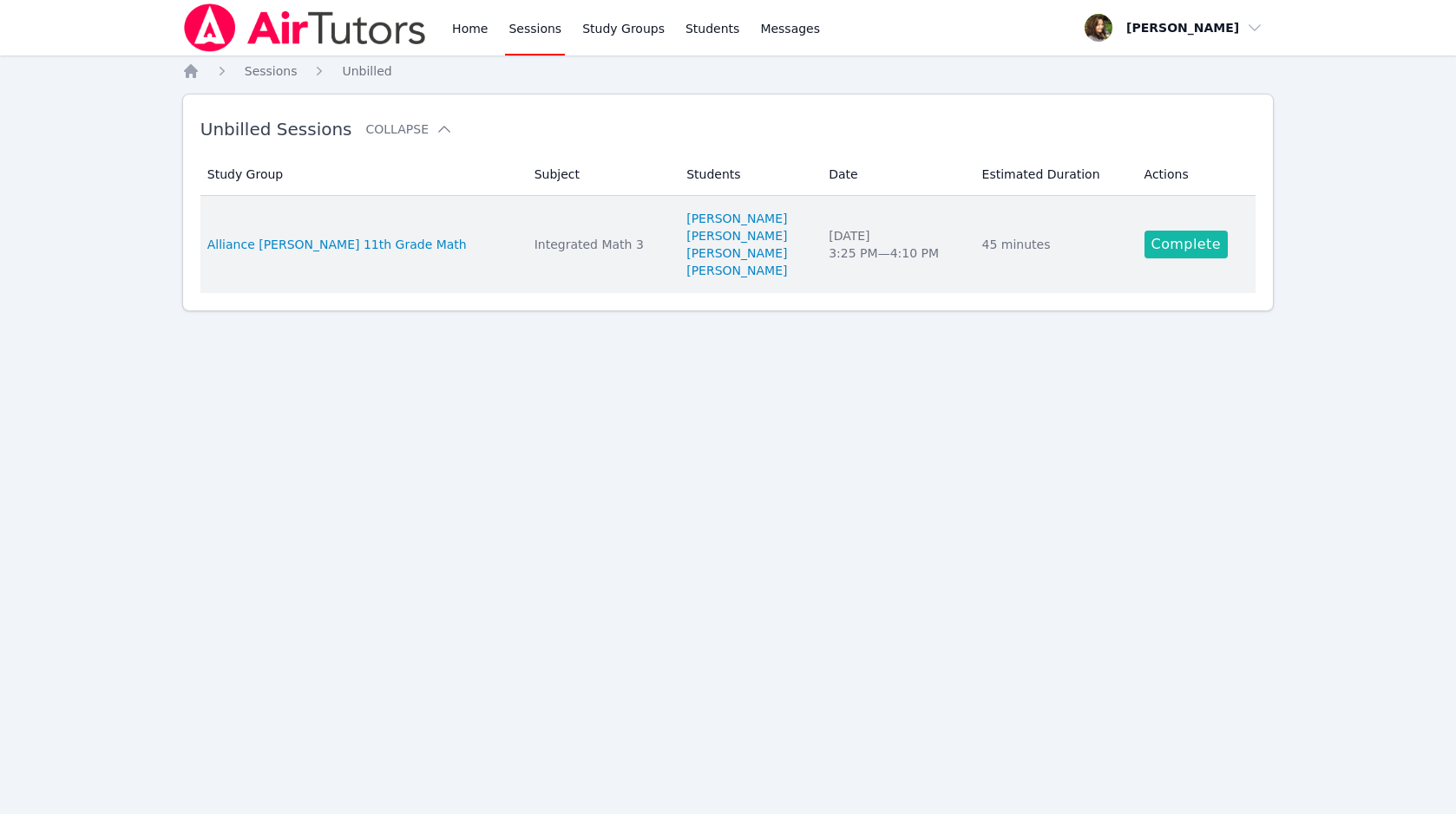
click at [1170, 244] on link "Complete" at bounding box center [1185, 244] width 83 height 28
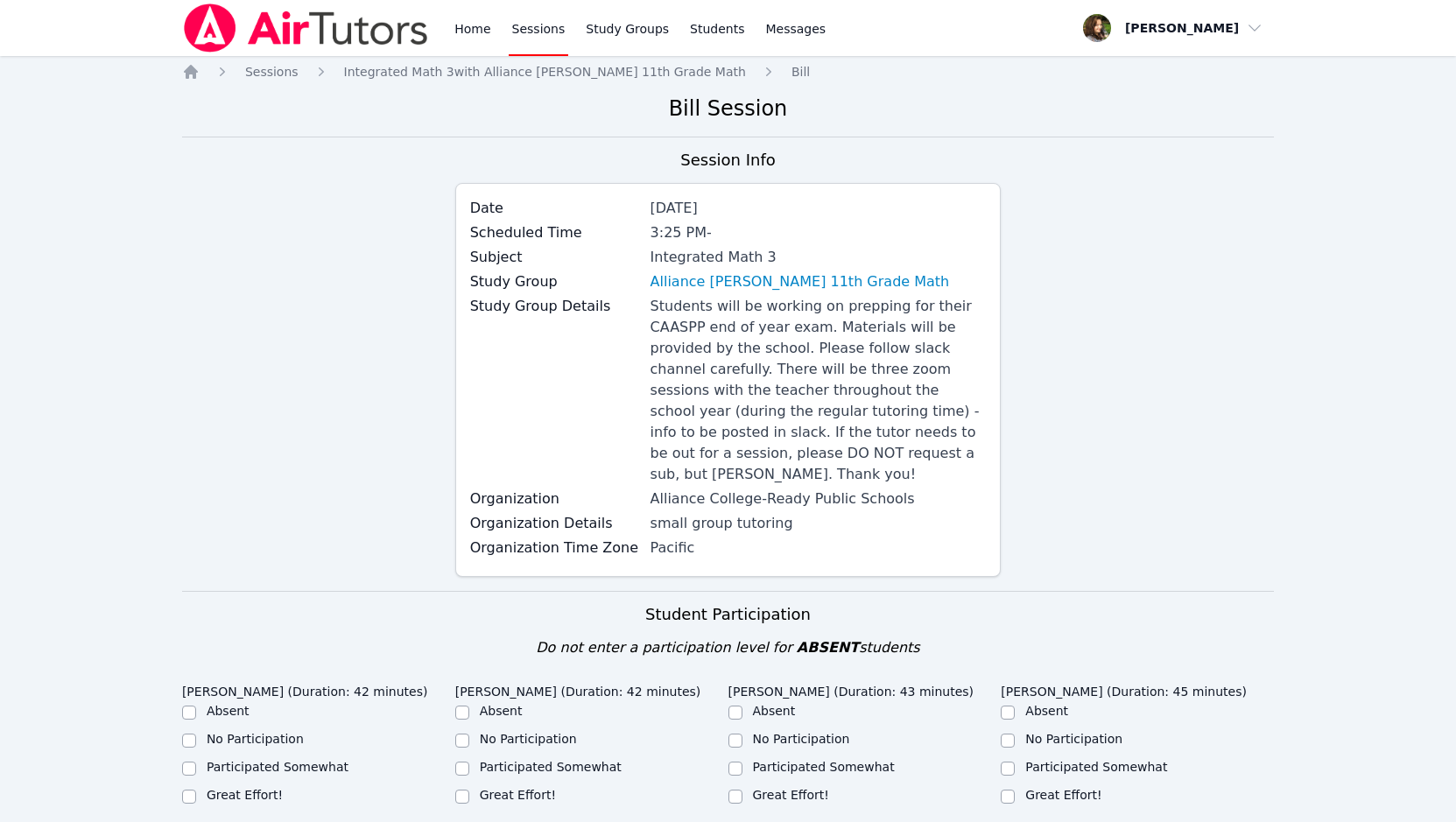
scroll to position [350, 0]
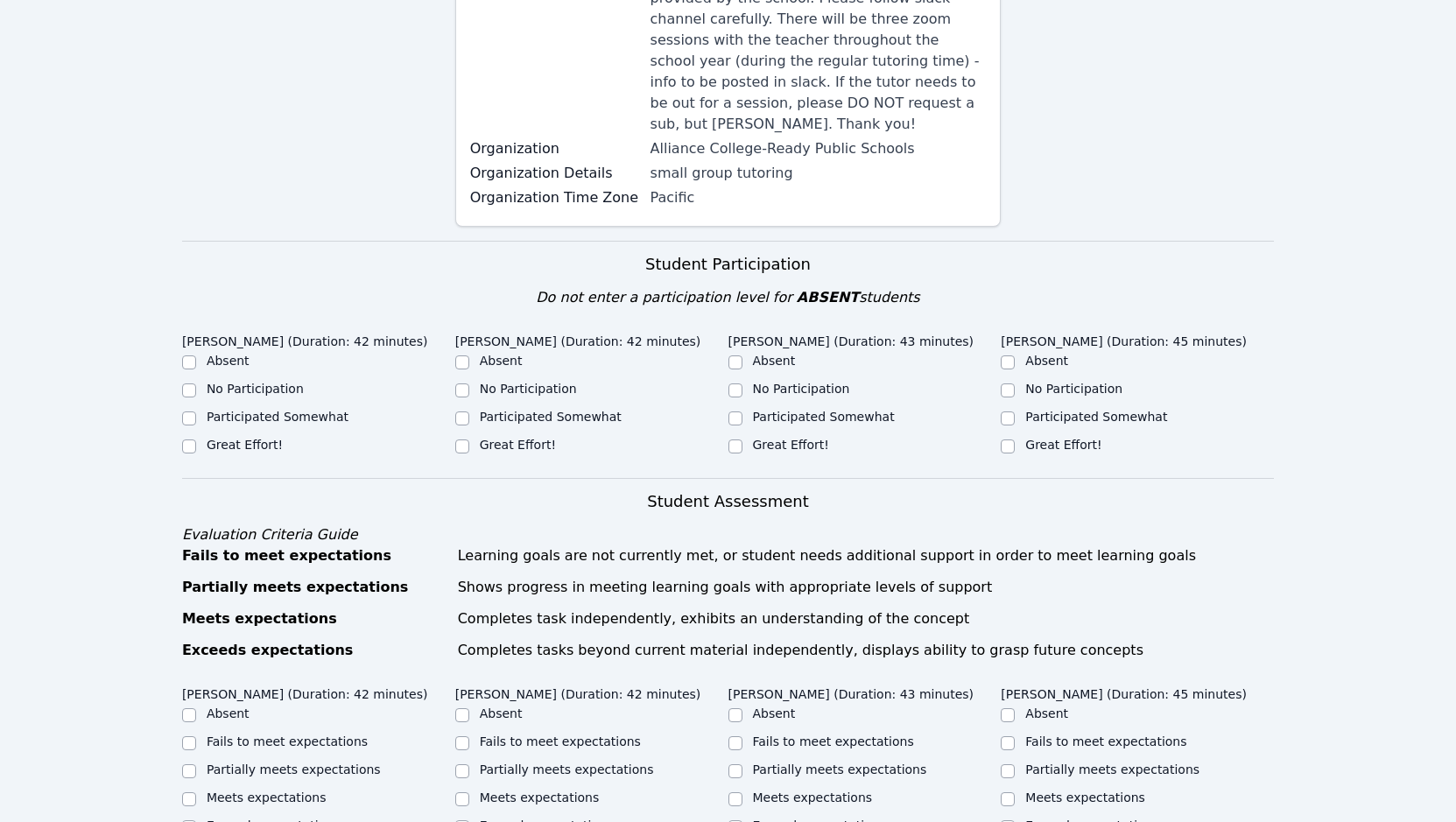
click at [489, 438] on label "Great Effort!" at bounding box center [518, 445] width 76 height 14
click at [469, 440] on input "Great Effort!" at bounding box center [462, 447] width 14 height 14
checkbox input "true"
click at [215, 438] on label "Great Effort!" at bounding box center [245, 445] width 76 height 14
click at [196, 440] on input "Great Effort!" at bounding box center [189, 447] width 14 height 14
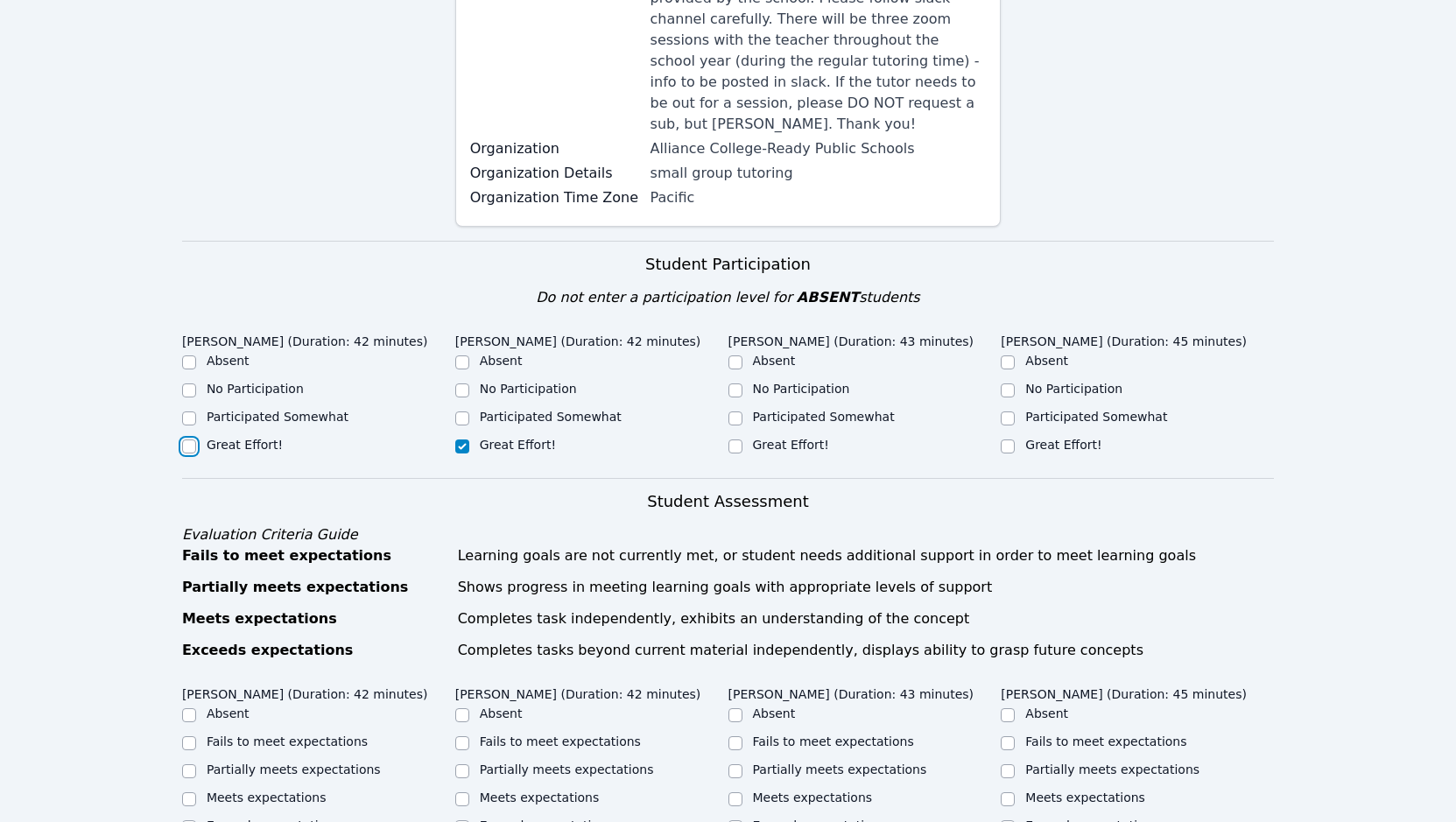
checkbox input "true"
click at [785, 438] on label "Great Effort!" at bounding box center [791, 445] width 76 height 14
click at [742, 440] on input "Great Effort!" at bounding box center [735, 447] width 14 height 14
checkbox input "true"
click at [1077, 438] on label "Great Effort!" at bounding box center [1063, 445] width 76 height 14
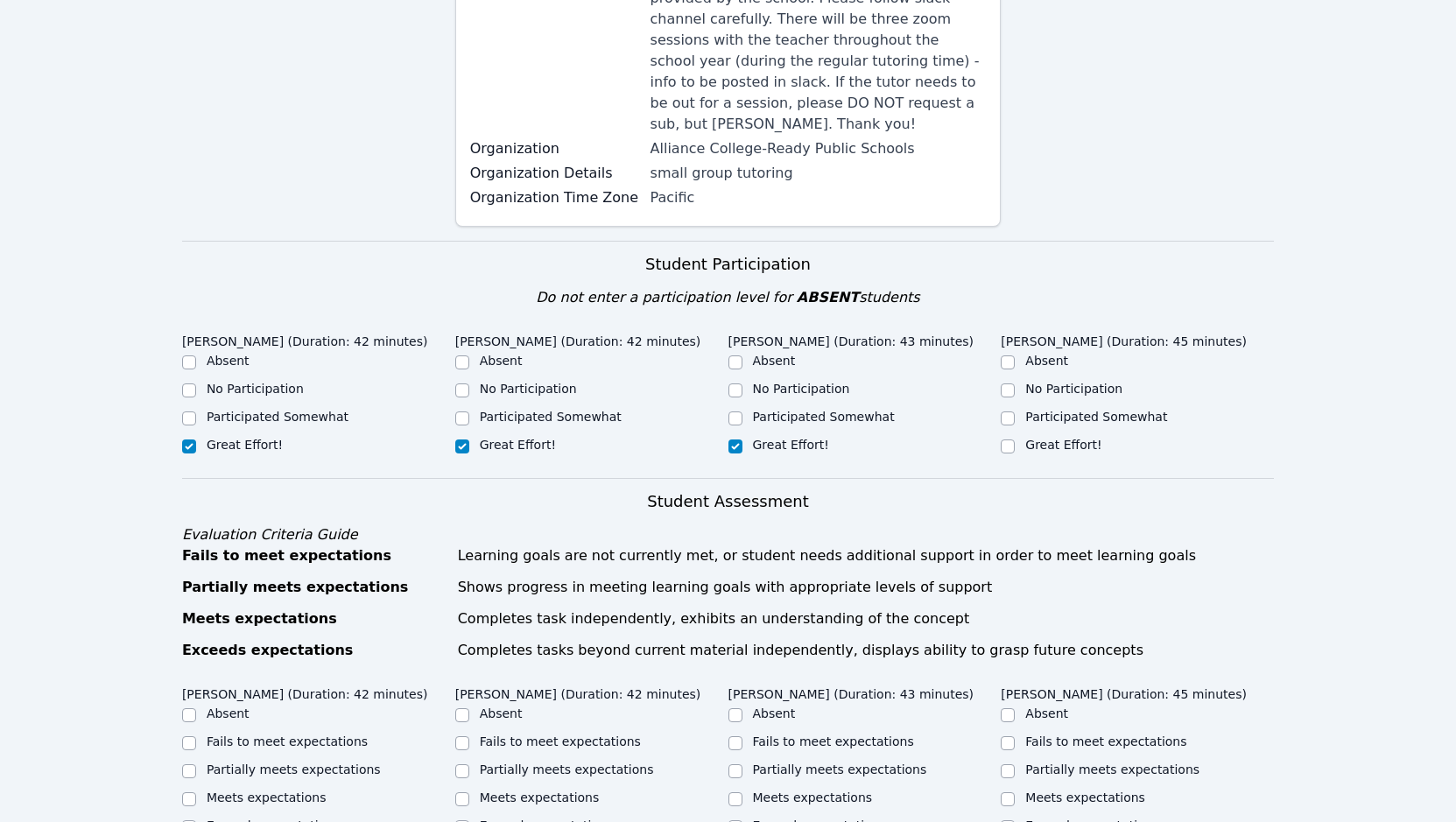
click at [1015, 440] on input "Great Effort!" at bounding box center [1007, 447] width 14 height 14
checkbox input "true"
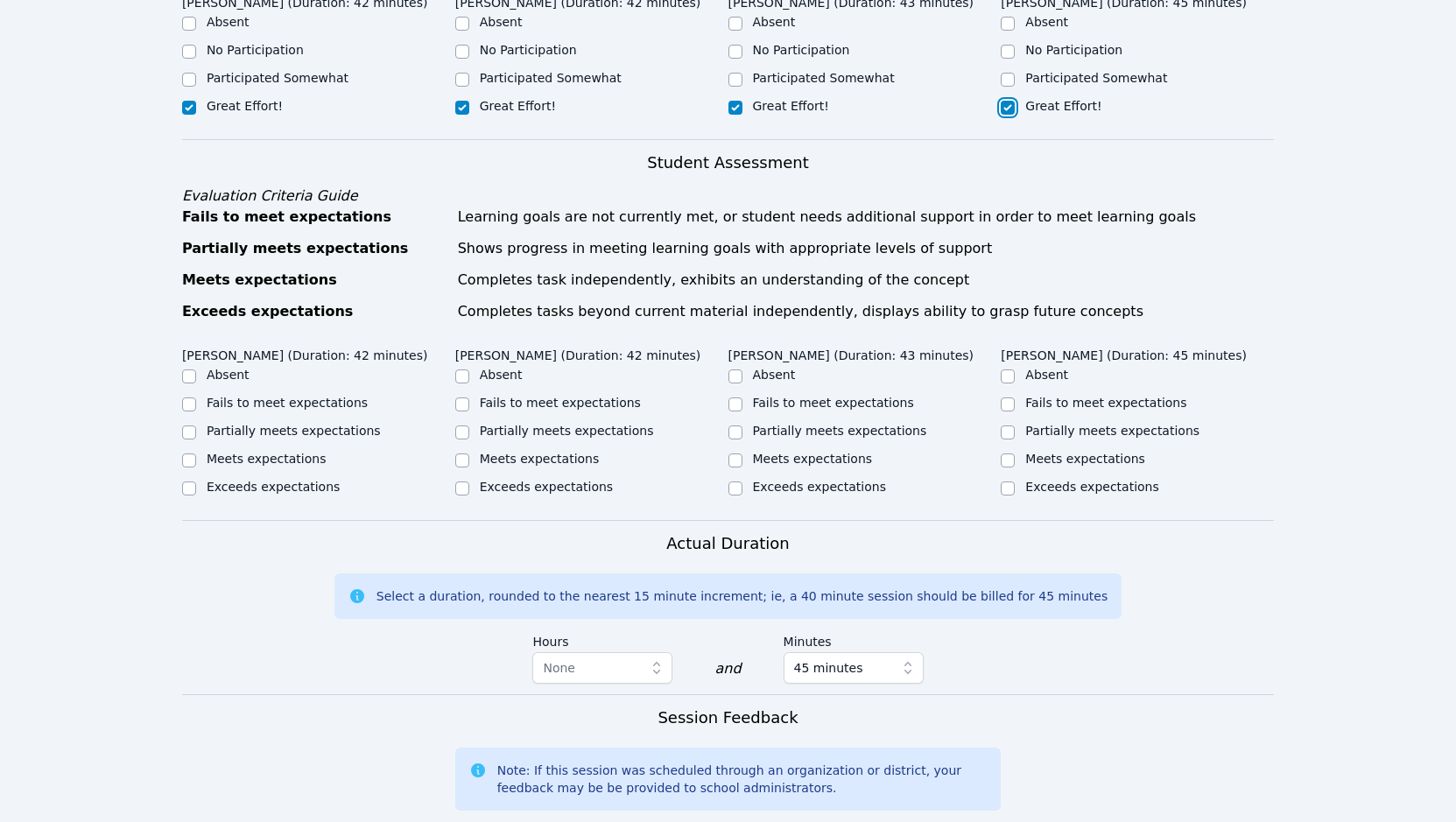
scroll to position [700, 0]
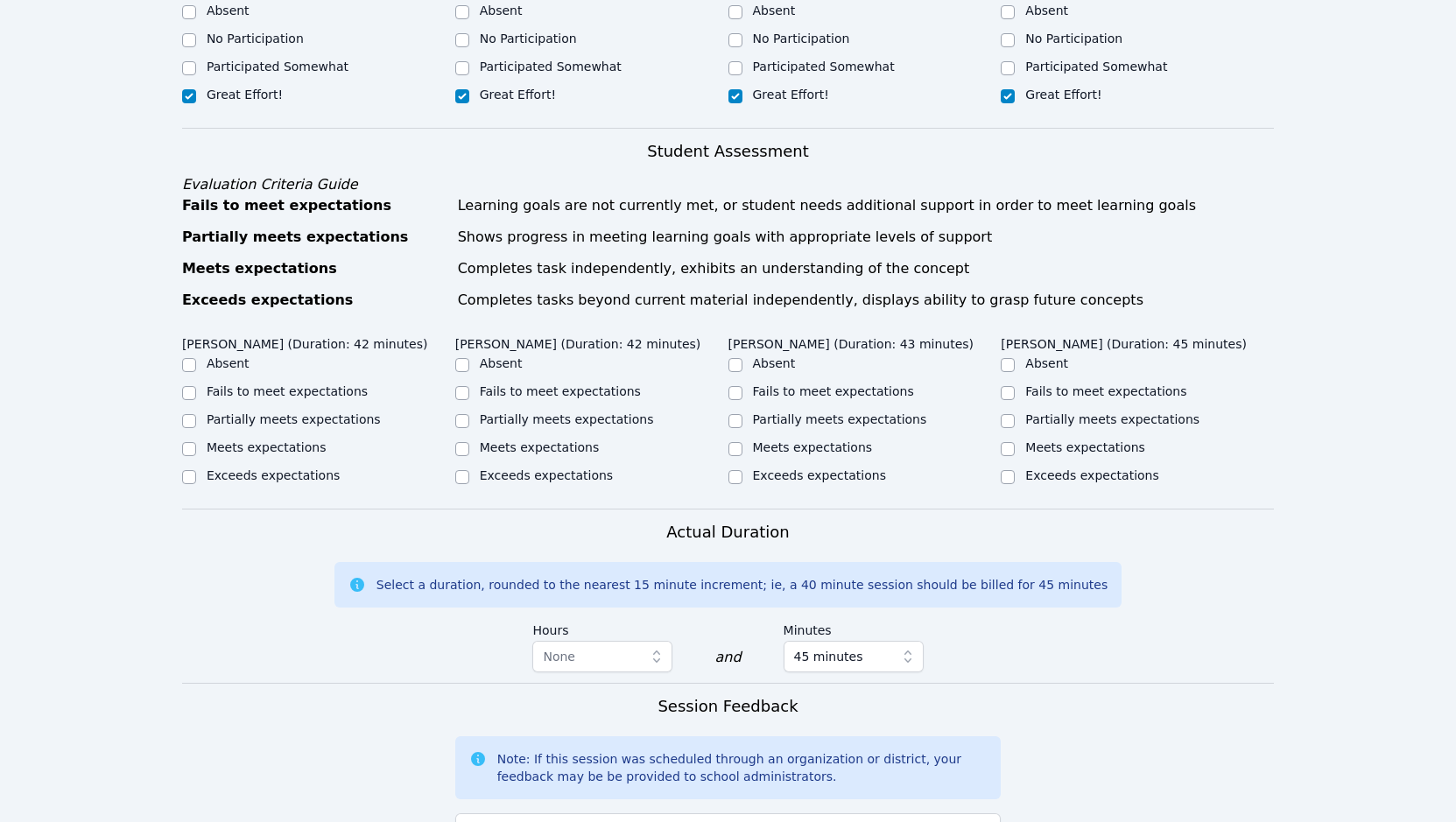
click at [500, 441] on label "Meets expectations" at bounding box center [539, 448] width 120 height 14
click at [469, 442] on input "Meets expectations" at bounding box center [462, 449] width 14 height 14
checkbox input "true"
click at [241, 441] on label "Meets expectations" at bounding box center [266, 448] width 120 height 14
click at [196, 442] on input "Meets expectations" at bounding box center [189, 449] width 14 height 14
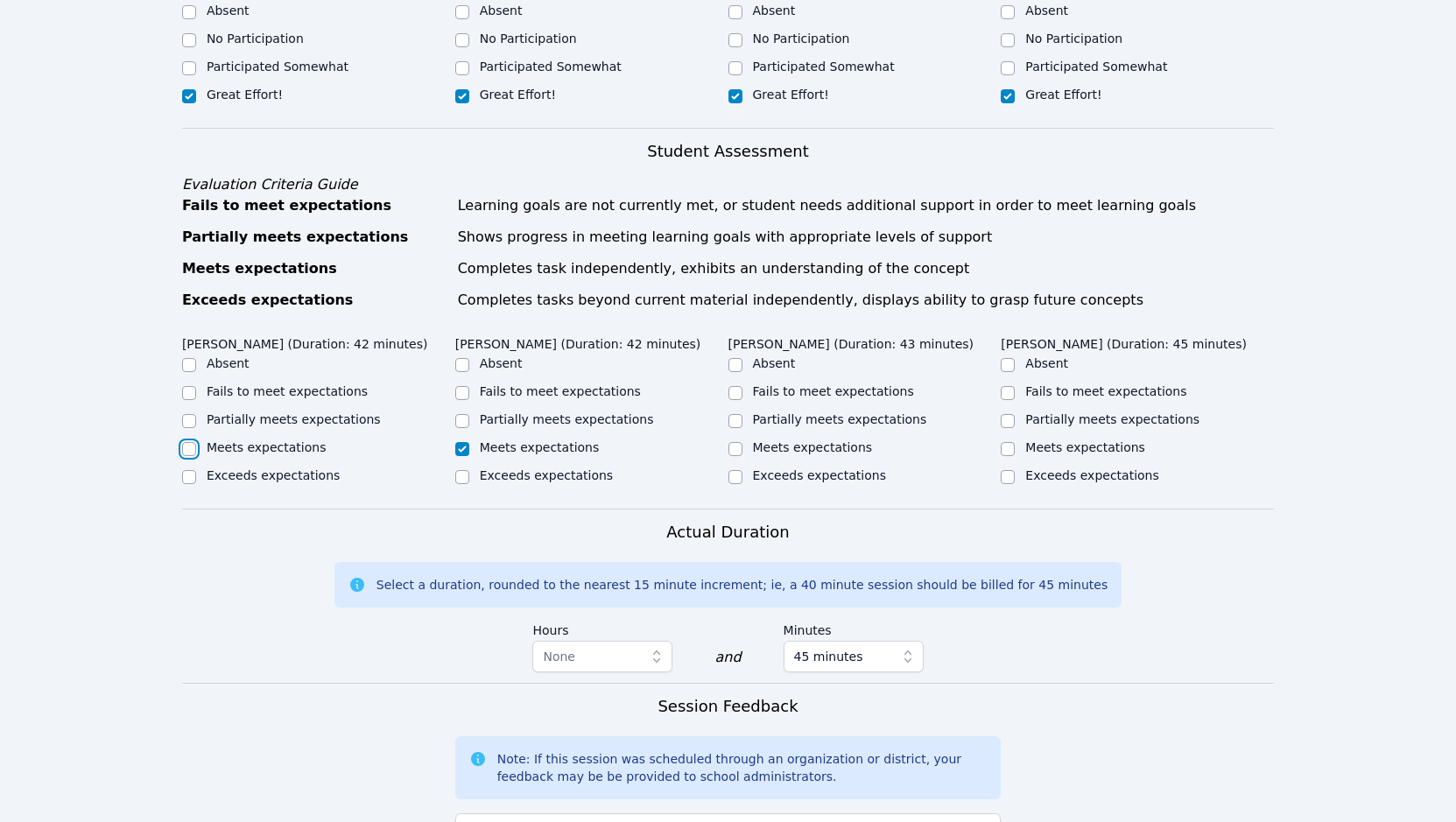
checkbox input "true"
click at [835, 441] on label "Meets expectations" at bounding box center [812, 448] width 120 height 14
click at [742, 442] on input "Meets expectations" at bounding box center [735, 449] width 14 height 14
checkbox input "true"
click at [1065, 441] on label "Meets expectations" at bounding box center [1084, 448] width 120 height 14
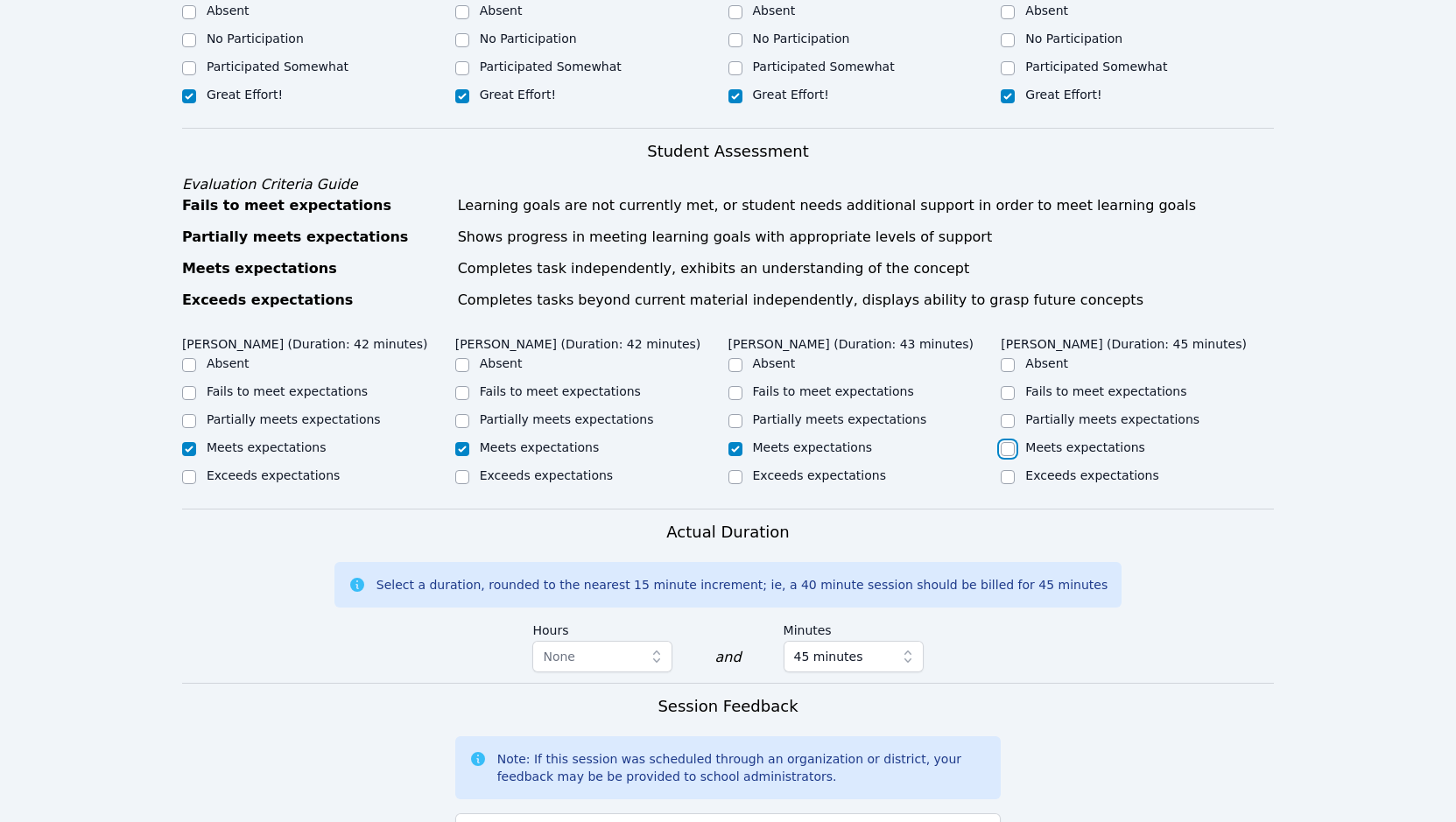
click at [1015, 442] on input "Meets expectations" at bounding box center [1007, 449] width 14 height 14
checkbox input "true"
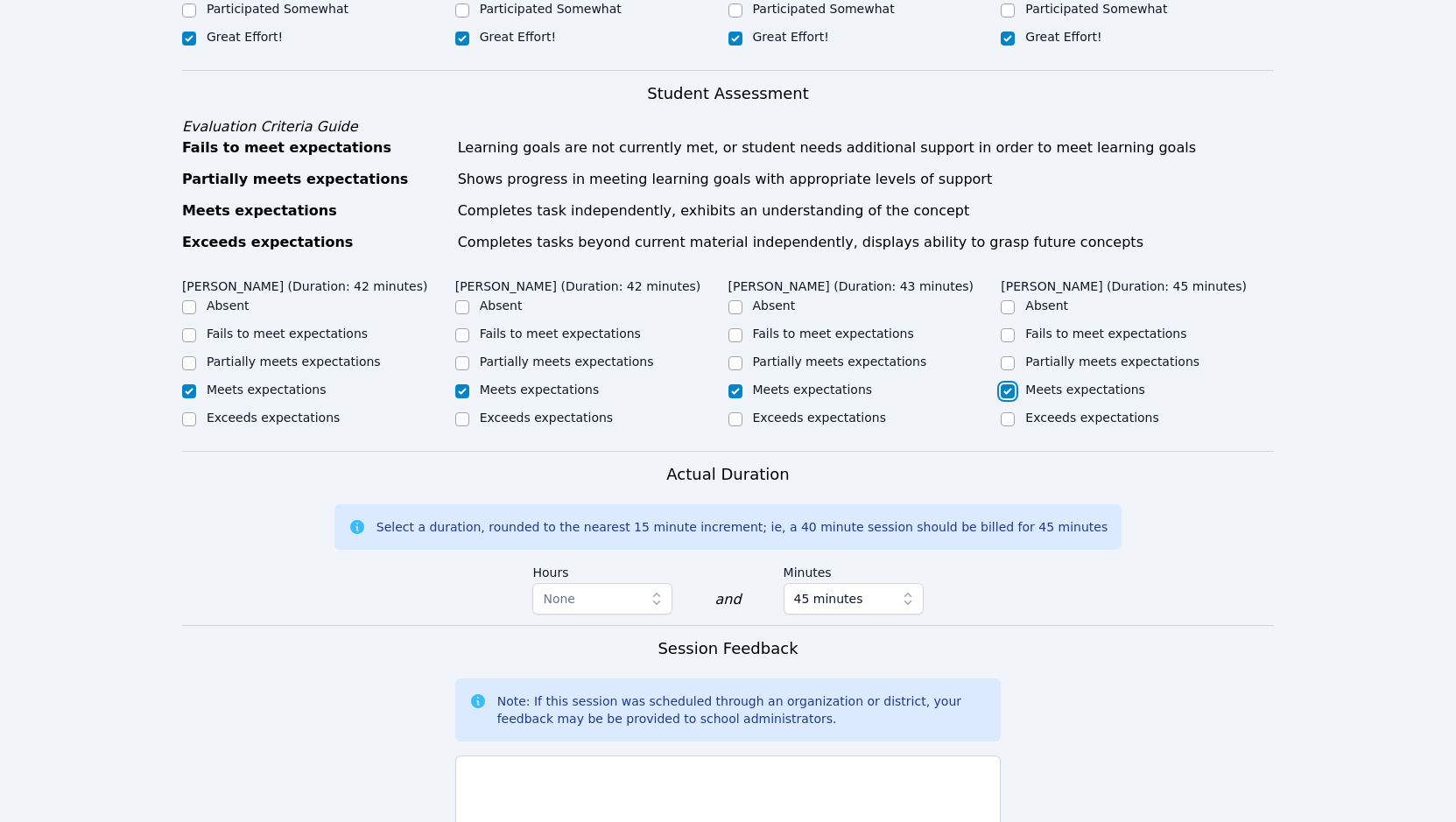
scroll to position [1116, 0]
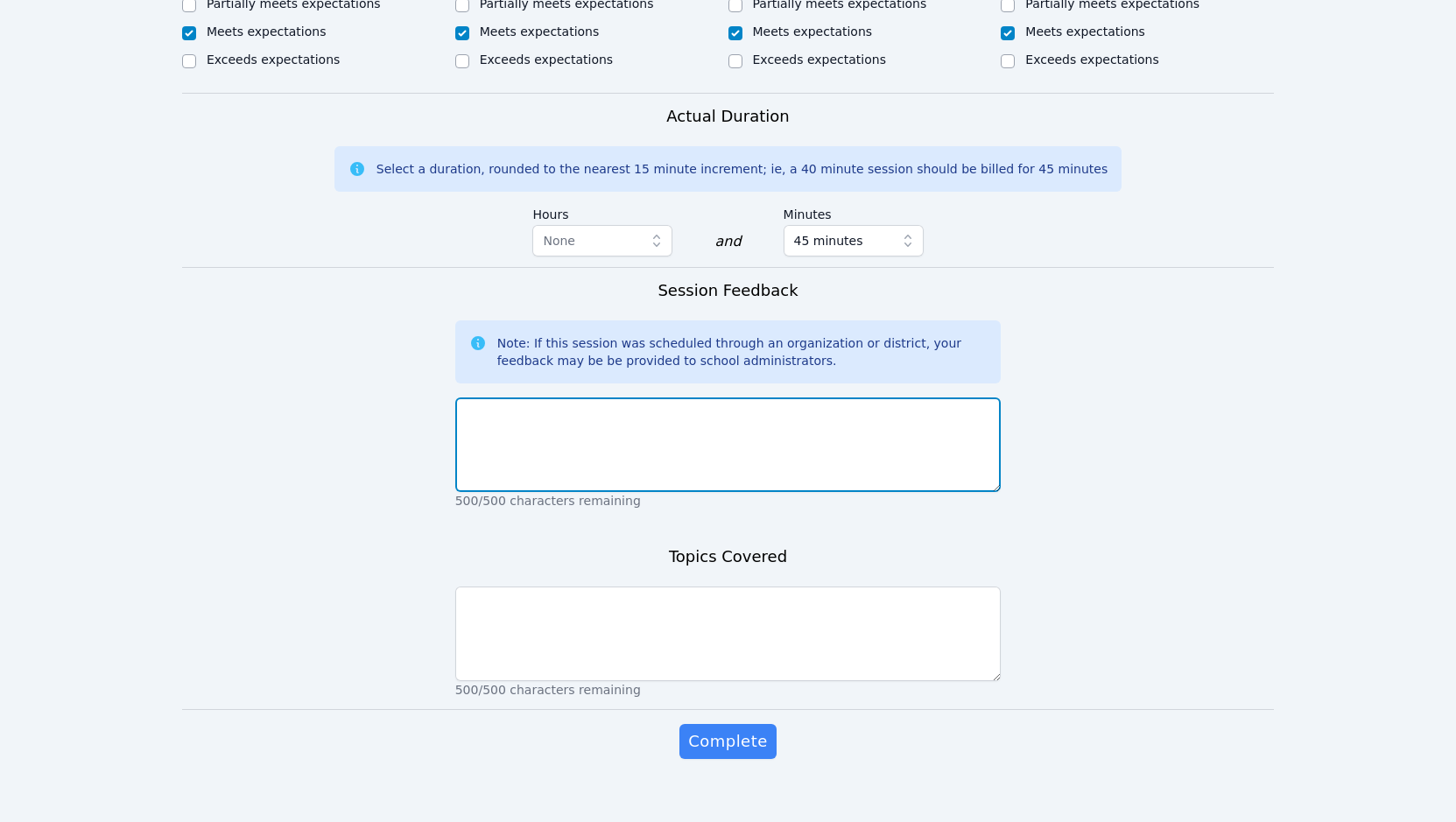
click at [673, 410] on textarea at bounding box center [728, 445] width 546 height 95
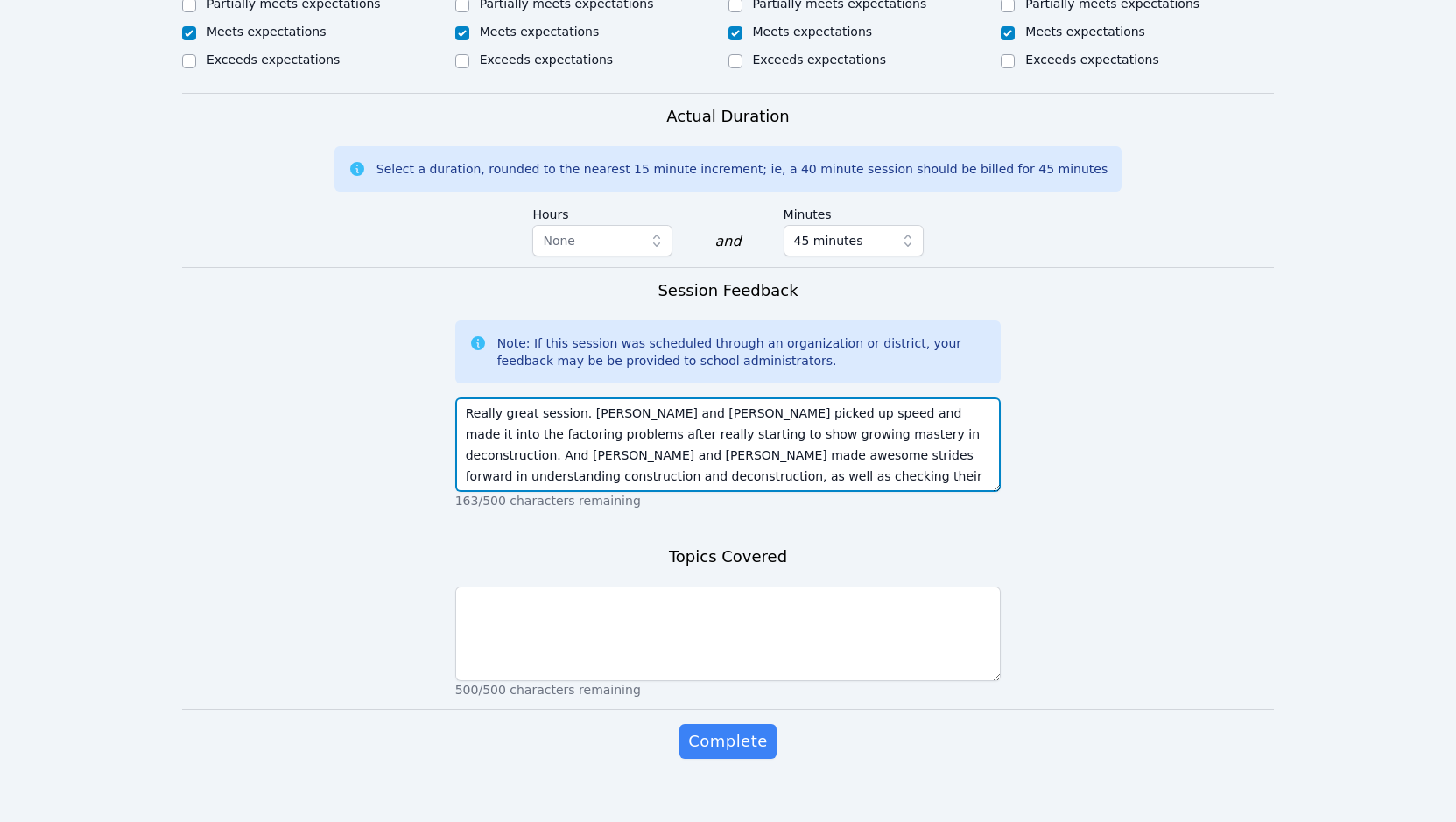
type textarea "Really great session. Mauricio and Evan picked up speed and made it into the fa…"
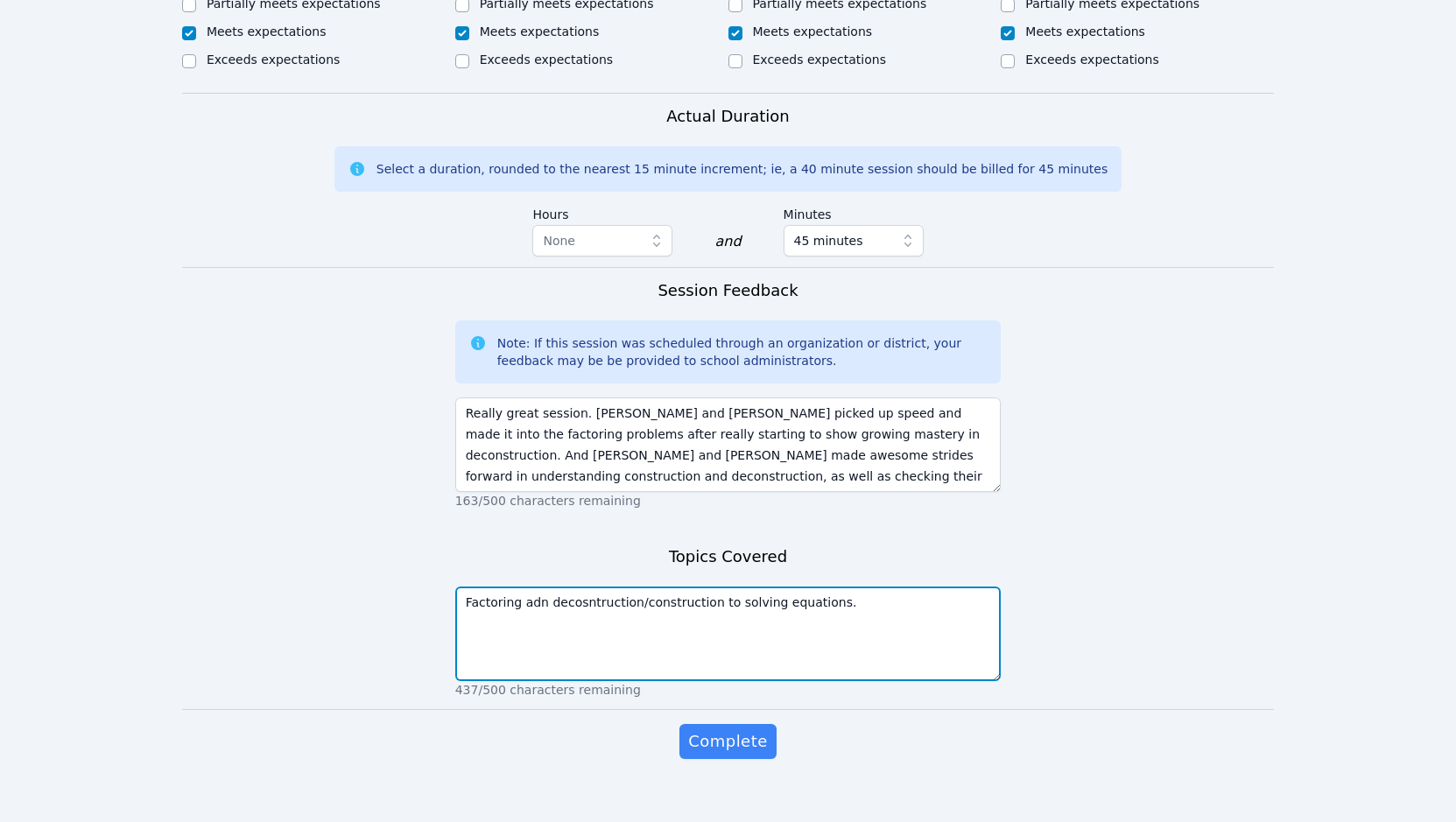
click at [576, 587] on textarea "Factoring adn decosntruction/construction to solving equations." at bounding box center [728, 634] width 546 height 95
click at [582, 587] on textarea "Factoring adn decostruction/construction to solving equations." at bounding box center [728, 634] width 546 height 95
click at [573, 587] on textarea "Factoring adn decostruction/construction to solving equations." at bounding box center [728, 634] width 546 height 95
click at [572, 587] on textarea "Factoring adn decostruction/construction to solving equations." at bounding box center [728, 634] width 546 height 95
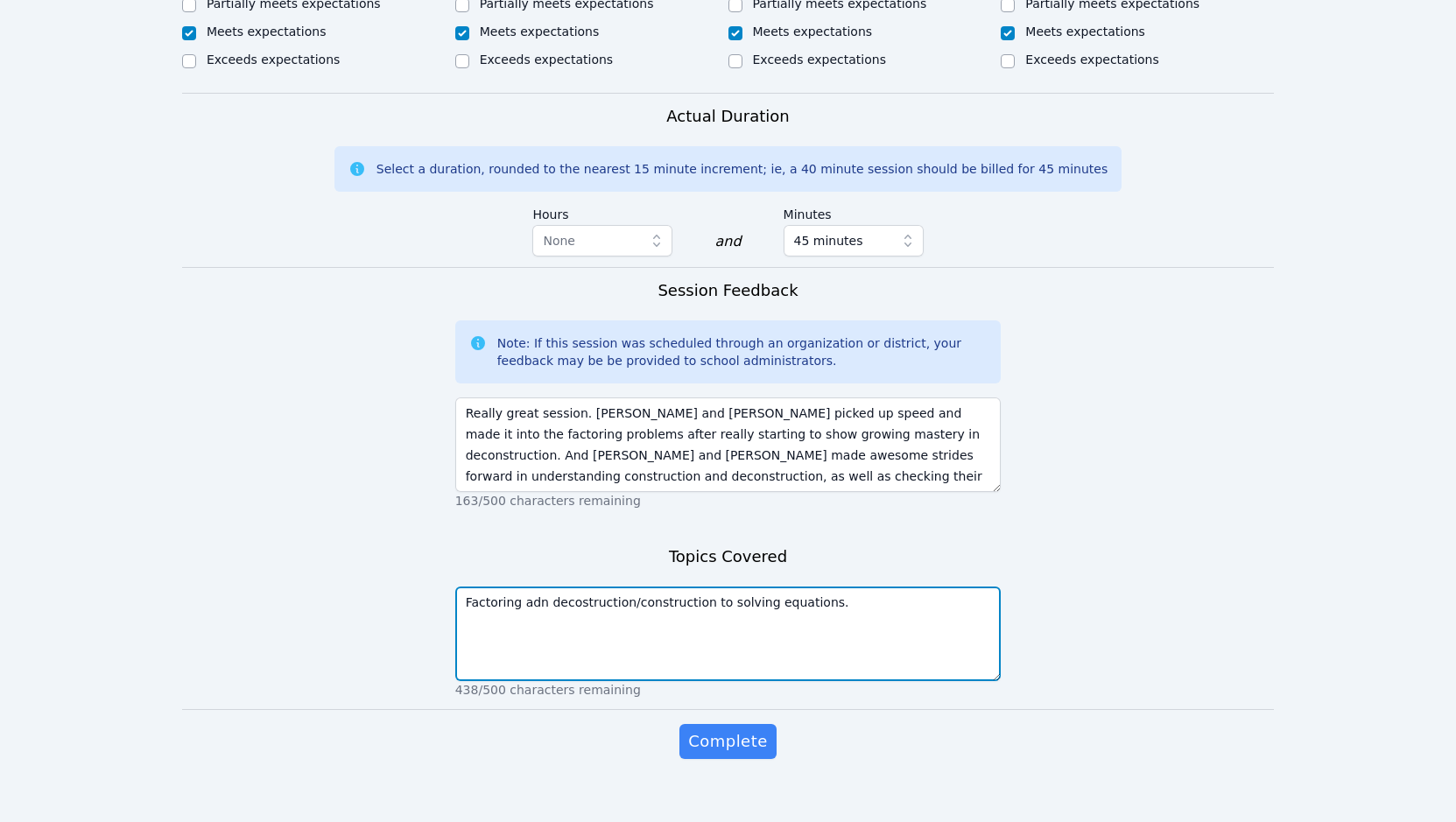
click at [565, 587] on textarea "Factoring adn decostruction/construction to solving equations." at bounding box center [728, 634] width 546 height 95
click at [569, 587] on textarea "Factoring adn decostruction/construction to solving equations." at bounding box center [728, 634] width 546 height 95
click at [532, 587] on textarea "Factoring adn deconstruction/construction to solving equations." at bounding box center [728, 634] width 546 height 95
type textarea "Factoring and deconstruction/construction to solving equations."
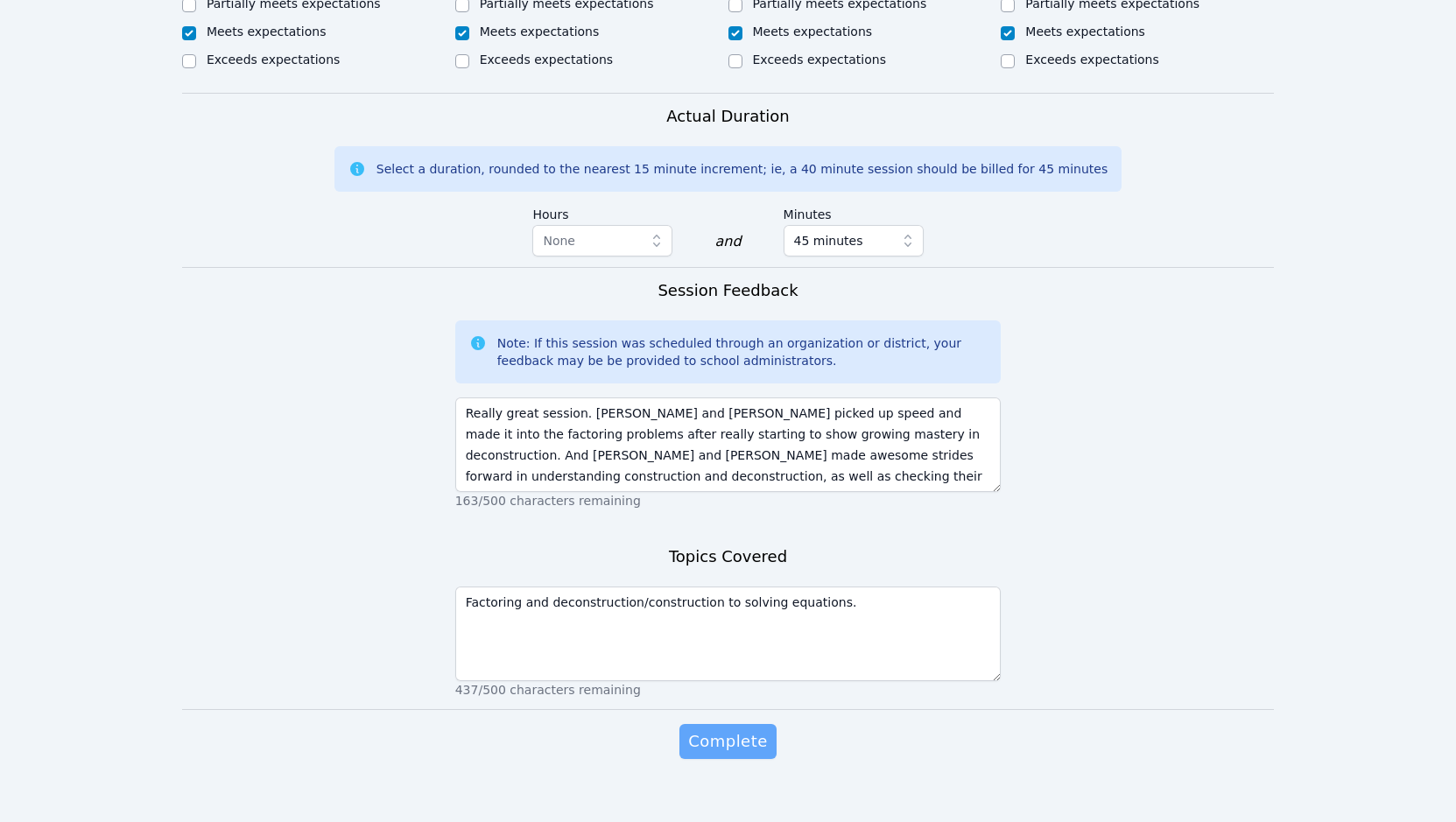
click at [751, 730] on span "Complete" at bounding box center [728, 741] width 79 height 24
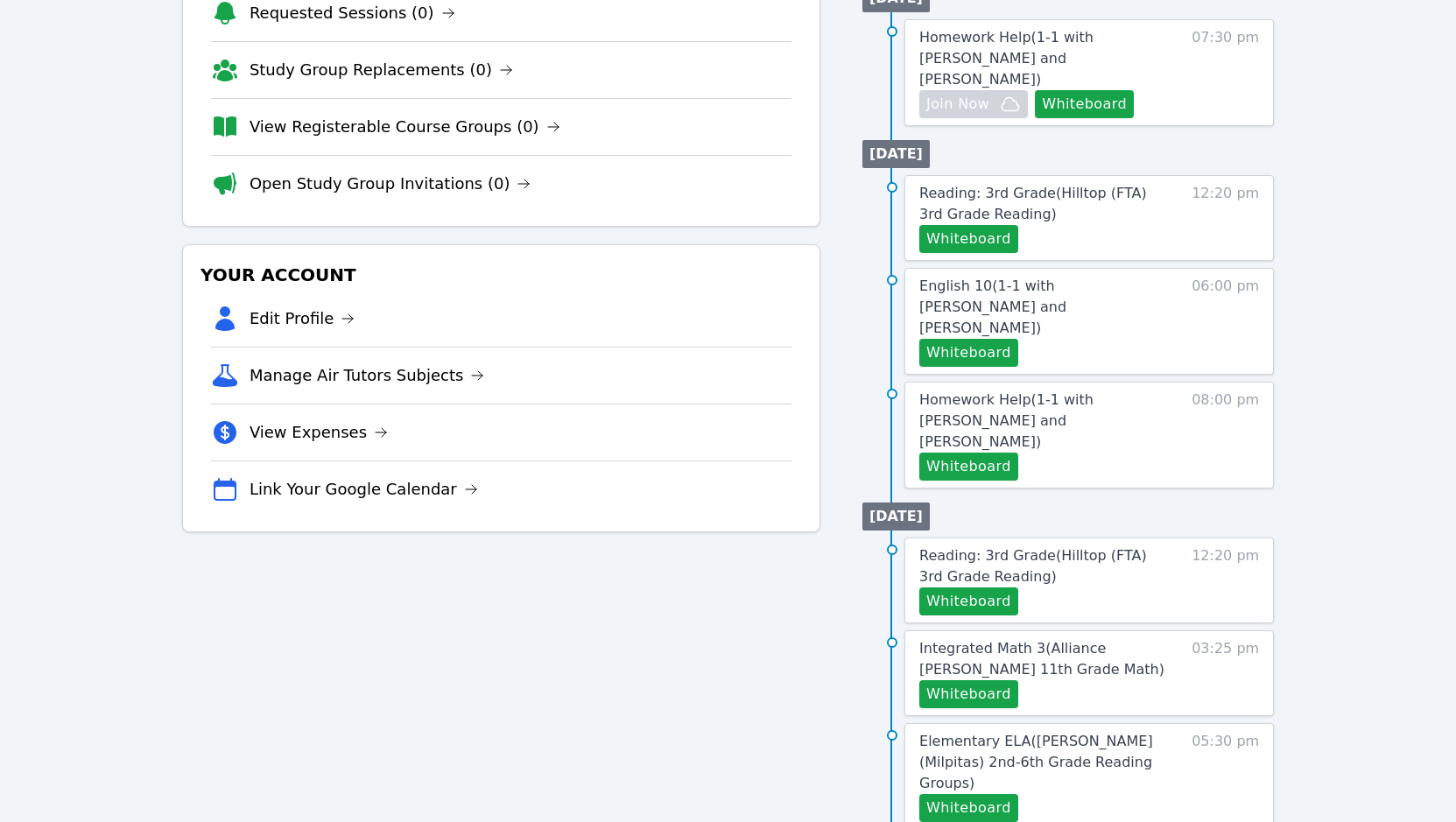
scroll to position [262, 0]
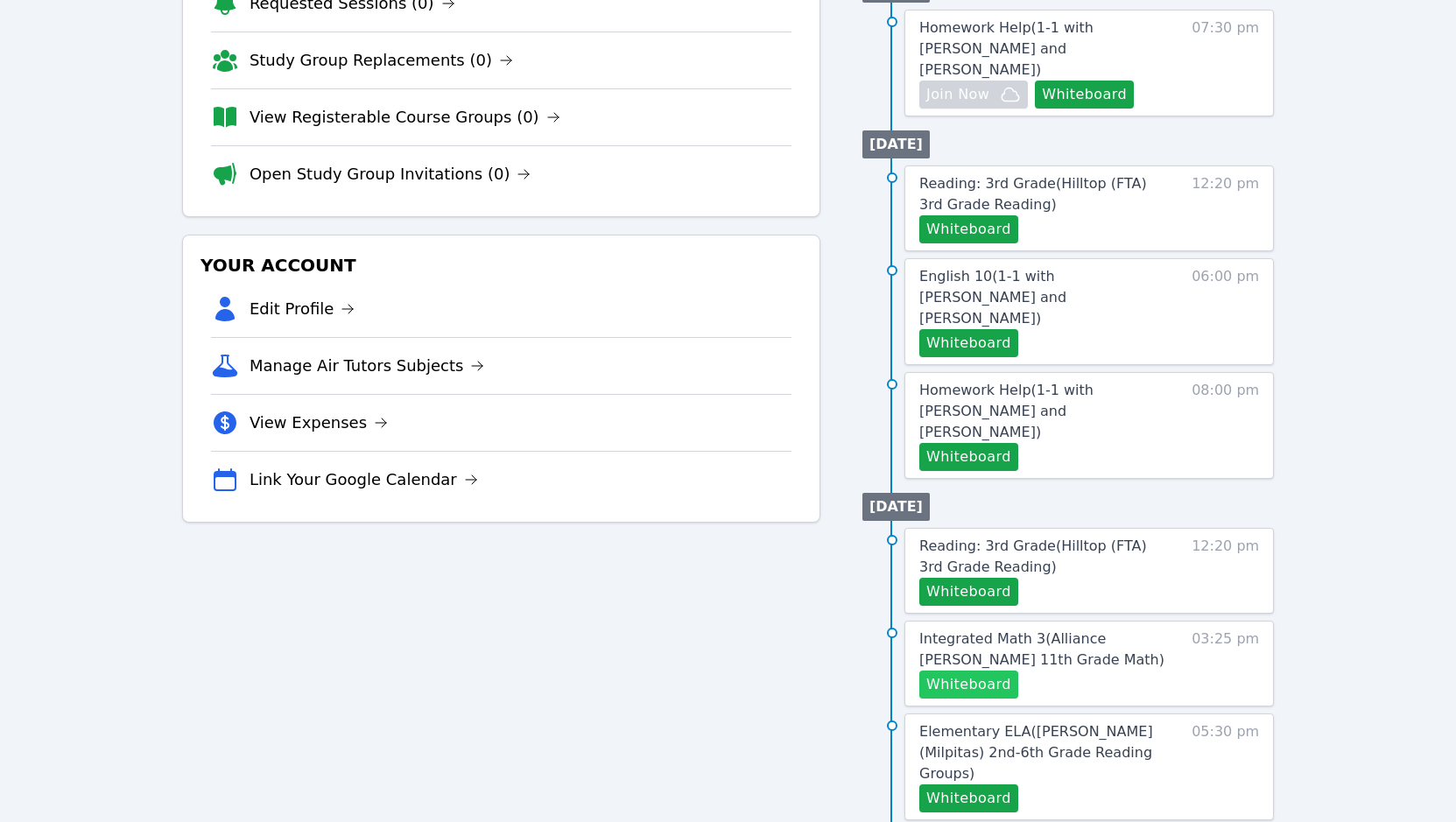
click at [986, 671] on button "Whiteboard" at bounding box center [968, 685] width 98 height 28
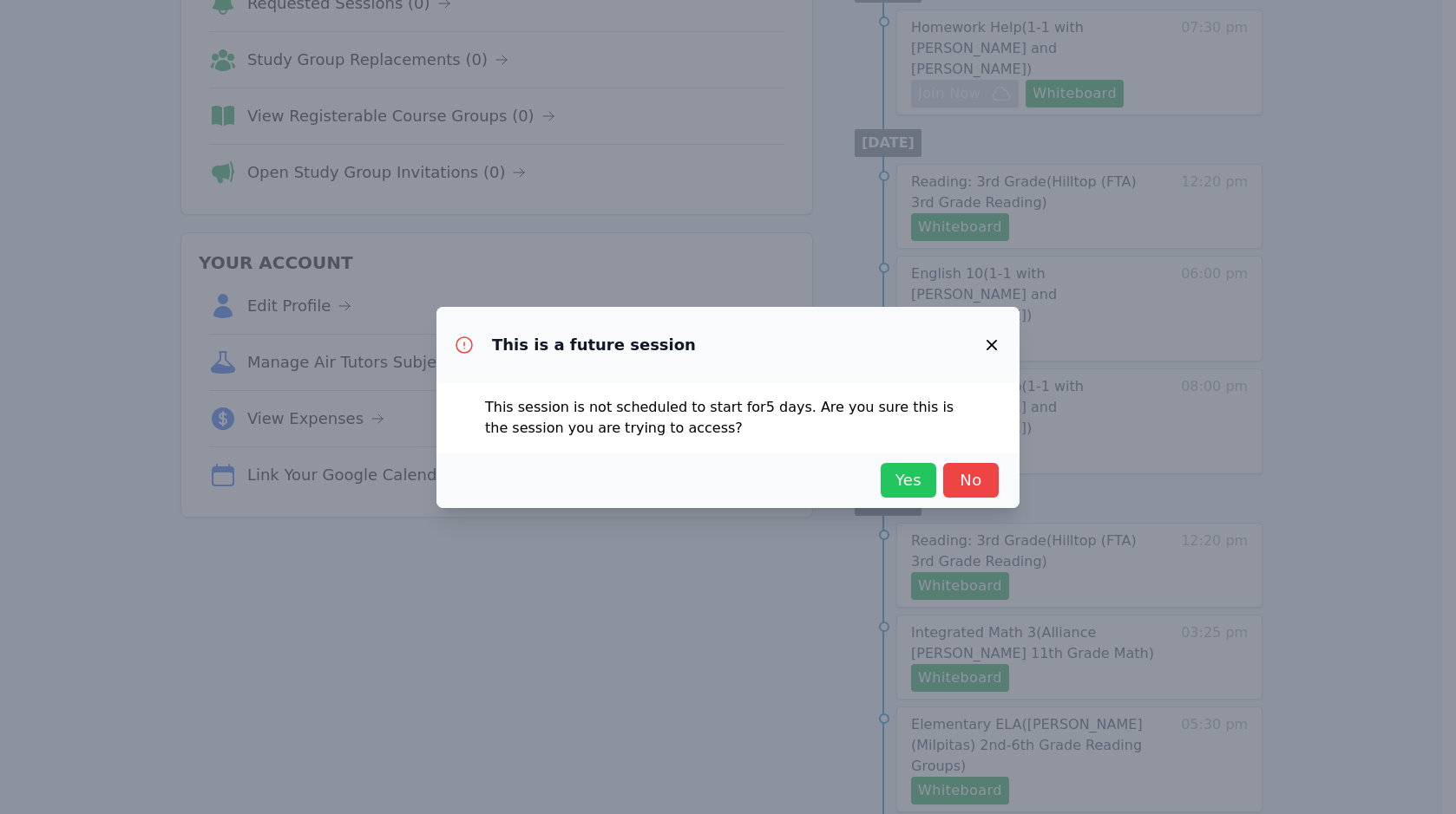
click at [927, 491] on span "Yes" at bounding box center [908, 480] width 39 height 24
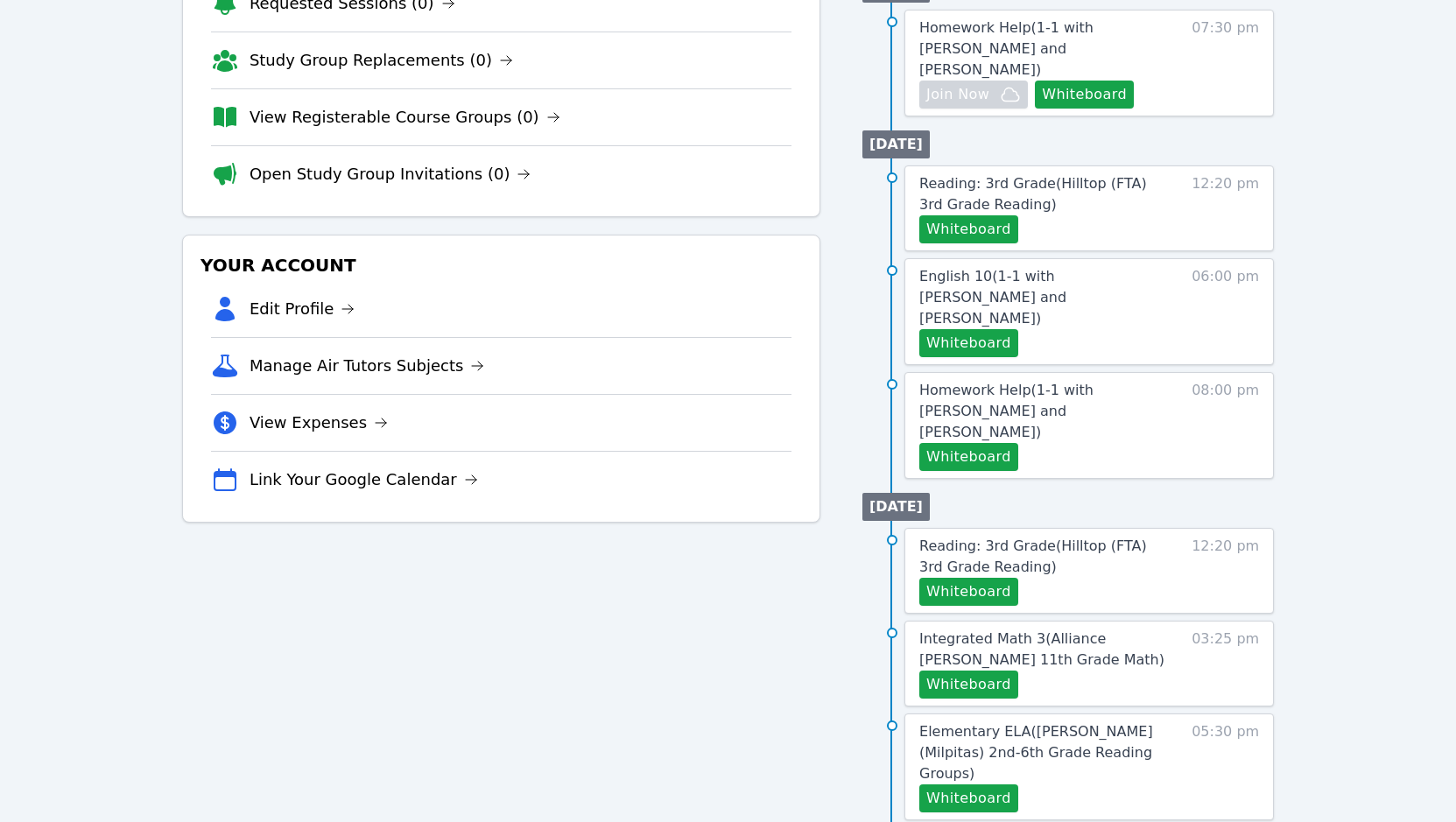
scroll to position [0, 0]
